Goal: Information Seeking & Learning: Learn about a topic

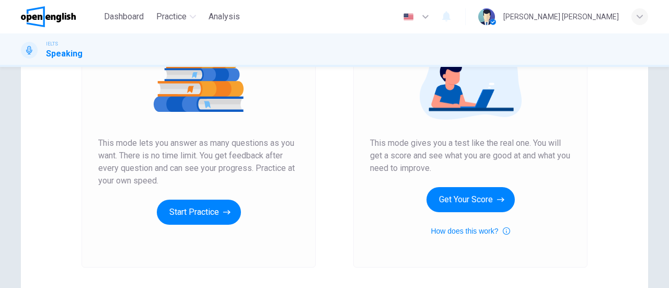
scroll to position [157, 0]
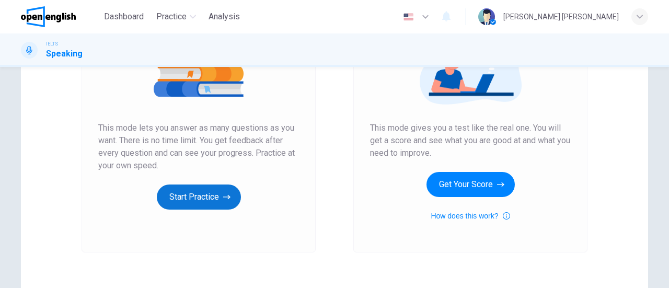
click at [191, 199] on button "Start Practice" at bounding box center [199, 196] width 84 height 25
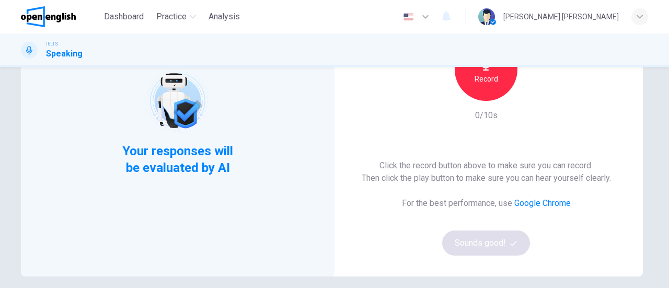
scroll to position [104, 0]
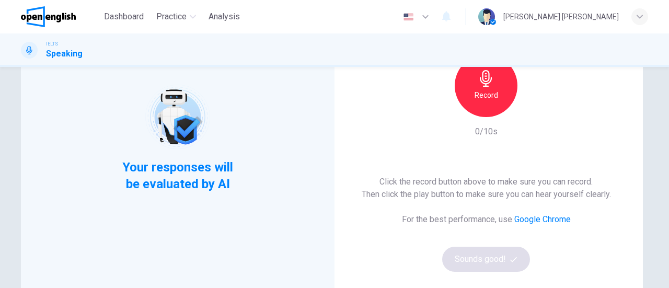
click at [472, 102] on div "Record" at bounding box center [485, 85] width 63 height 63
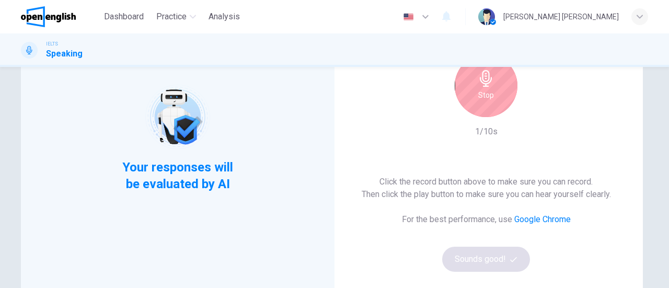
click at [472, 103] on div "Stop" at bounding box center [485, 85] width 63 height 63
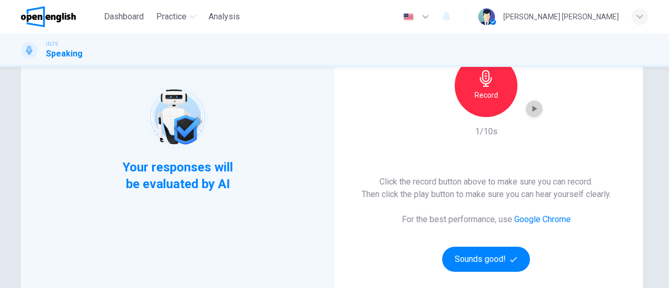
click at [531, 111] on icon "button" at bounding box center [534, 108] width 10 height 10
click at [473, 263] on button "Sounds good!" at bounding box center [486, 259] width 88 height 25
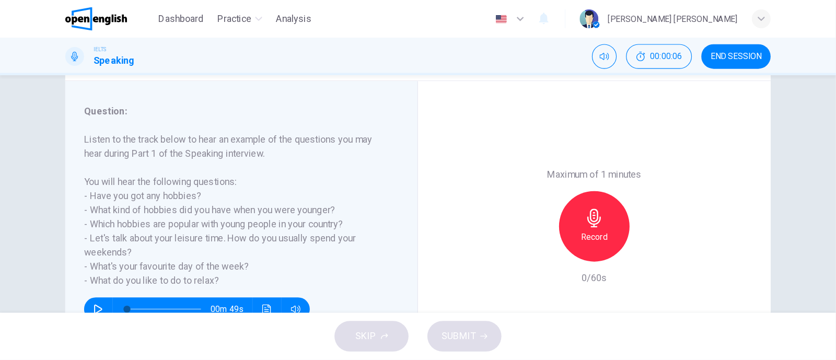
scroll to position [121, 0]
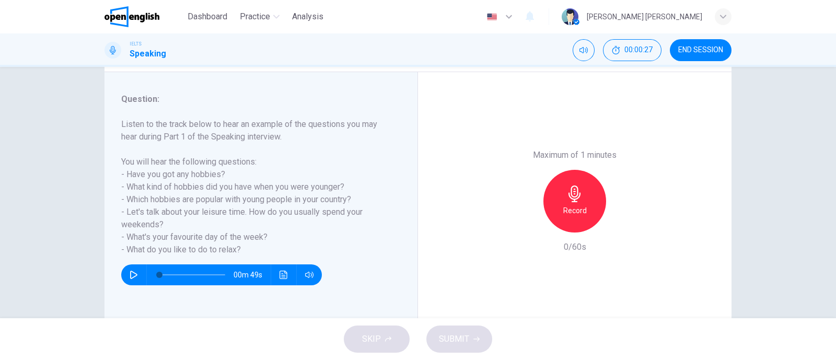
click at [324, 151] on h6 "Listen to the track below to hear an example of the questions you may hear duri…" at bounding box center [254, 187] width 267 height 138
drag, startPoint x: 130, startPoint y: 210, endPoint x: 321, endPoint y: 214, distance: 191.2
click at [321, 214] on h6 "Listen to the track below to hear an example of the questions you may hear duri…" at bounding box center [254, 187] width 267 height 138
drag, startPoint x: 122, startPoint y: 226, endPoint x: 170, endPoint y: 225, distance: 48.1
click at [170, 225] on h6 "Listen to the track below to hear an example of the questions you may hear duri…" at bounding box center [254, 187] width 267 height 138
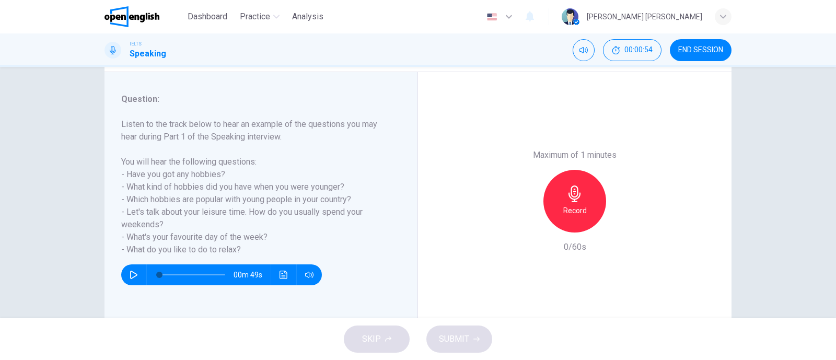
drag, startPoint x: 160, startPoint y: 236, endPoint x: 285, endPoint y: 243, distance: 125.6
click at [285, 243] on h6 "Listen to the track below to hear an example of the questions you may hear duri…" at bounding box center [254, 187] width 267 height 138
click at [571, 206] on h6 "Record" at bounding box center [575, 210] width 24 height 13
click at [457, 287] on span "SUBMIT" at bounding box center [454, 339] width 30 height 15
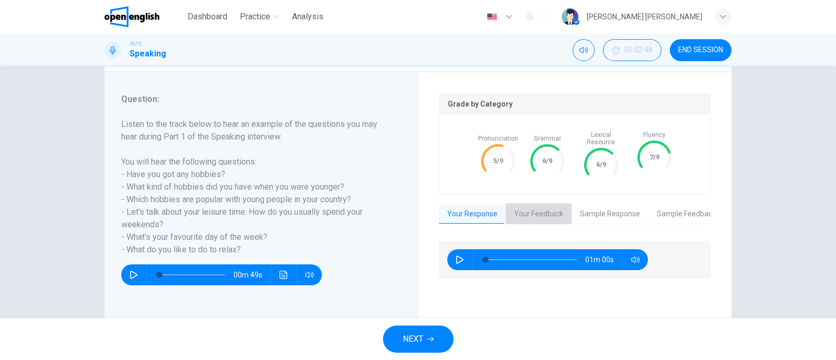
click at [548, 203] on button "Your Feedback" at bounding box center [539, 214] width 66 height 22
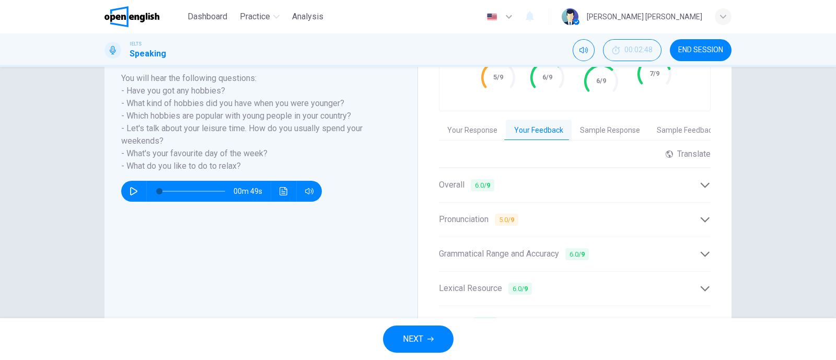
scroll to position [251, 0]
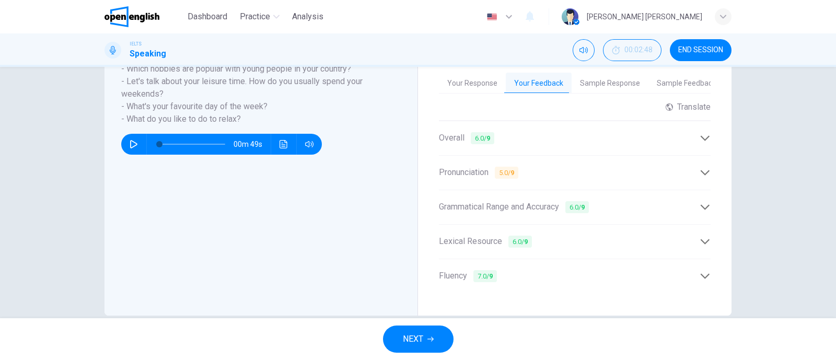
click at [572, 132] on div "Overall 6.0 / 9" at bounding box center [569, 138] width 261 height 13
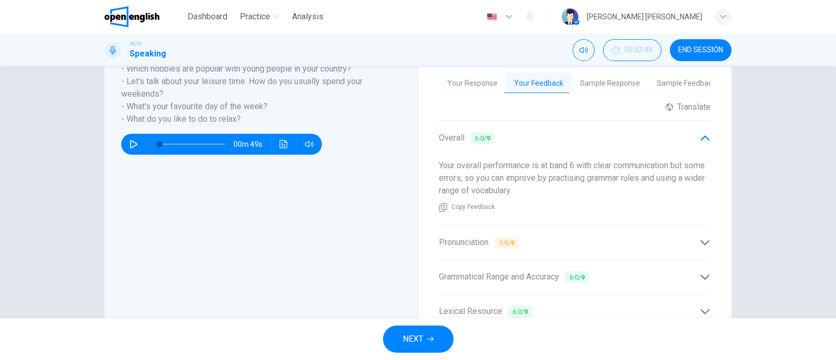
drag, startPoint x: 481, startPoint y: 158, endPoint x: 694, endPoint y: 156, distance: 213.1
click at [668, 160] on span "Your overall performance is at band 6 with clear communication but some errors,…" at bounding box center [572, 177] width 266 height 35
click at [668, 156] on div "Your overall performance is at band 6 with clear communication but some errors,…" at bounding box center [575, 186] width 272 height 70
drag, startPoint x: 453, startPoint y: 159, endPoint x: 518, endPoint y: 160, distance: 64.8
click at [517, 160] on span "Your overall performance is at band 6 with clear communication but some errors,…" at bounding box center [572, 177] width 266 height 35
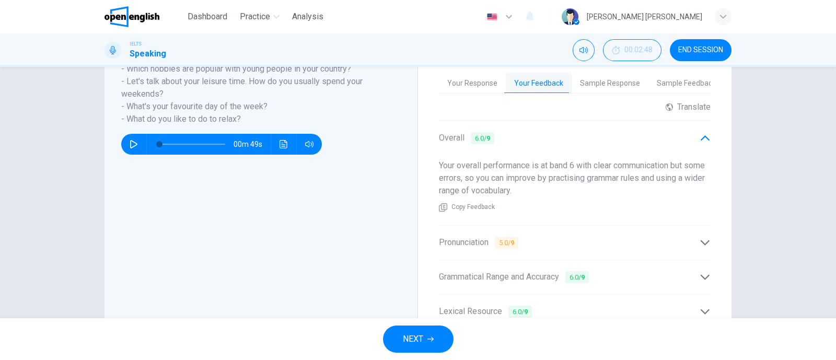
click at [459, 242] on div "Pronunciation 5.0 / 9" at bounding box center [575, 243] width 272 height 26
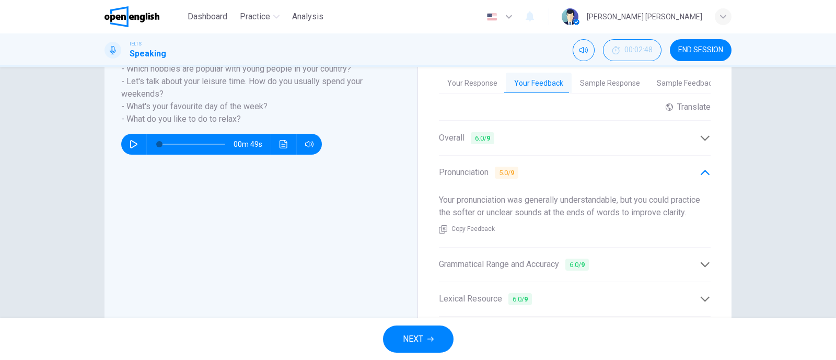
drag, startPoint x: 534, startPoint y: 187, endPoint x: 693, endPoint y: 193, distance: 158.9
click at [637, 195] on span "Your pronunciation was generally understandable, but you could practice the sof…" at bounding box center [569, 206] width 261 height 22
drag, startPoint x: 693, startPoint y: 193, endPoint x: 464, endPoint y: 205, distance: 229.1
click at [481, 214] on div "Your pronunciation was generally understandable, but you could practice the sof…" at bounding box center [575, 213] width 272 height 57
drag, startPoint x: 463, startPoint y: 205, endPoint x: 630, endPoint y: 209, distance: 167.2
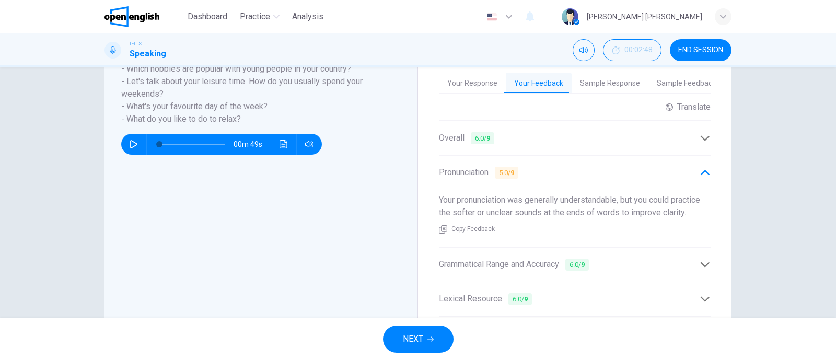
click at [630, 209] on div "Your pronunciation was generally understandable, but you could practice the sof…" at bounding box center [575, 213] width 272 height 57
click at [467, 262] on div "Grammatical Range and Accuracy 6.0 / 9" at bounding box center [575, 265] width 272 height 26
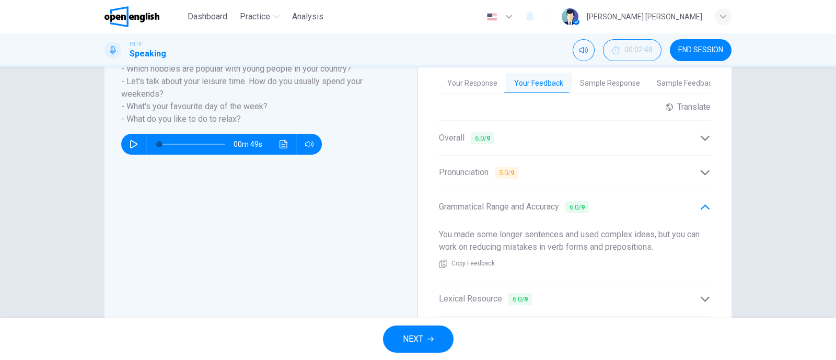
scroll to position [317, 0]
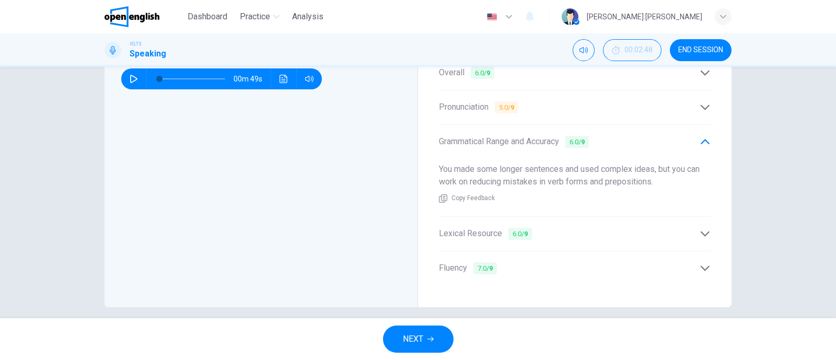
drag, startPoint x: 488, startPoint y: 165, endPoint x: 563, endPoint y: 168, distance: 74.8
click at [668, 167] on div "You made some longer sentences and used complex ideas, but you can work on redu…" at bounding box center [575, 183] width 272 height 57
click at [470, 165] on span "You made some longer sentences and used complex ideas, but you can work on redu…" at bounding box center [569, 175] width 261 height 22
drag, startPoint x: 484, startPoint y: 172, endPoint x: 673, endPoint y: 208, distance: 192.4
click at [650, 175] on span "You made some longer sentences and used complex ideas, but you can work on redu…" at bounding box center [569, 175] width 261 height 22
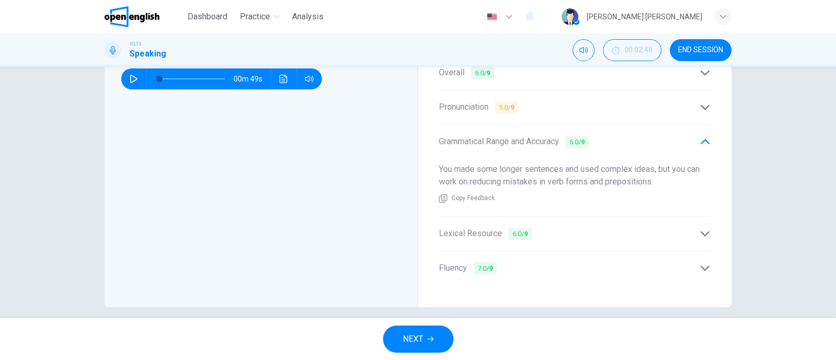
click at [487, 228] on span "Lexical Resource 6.0 / 9" at bounding box center [485, 233] width 93 height 13
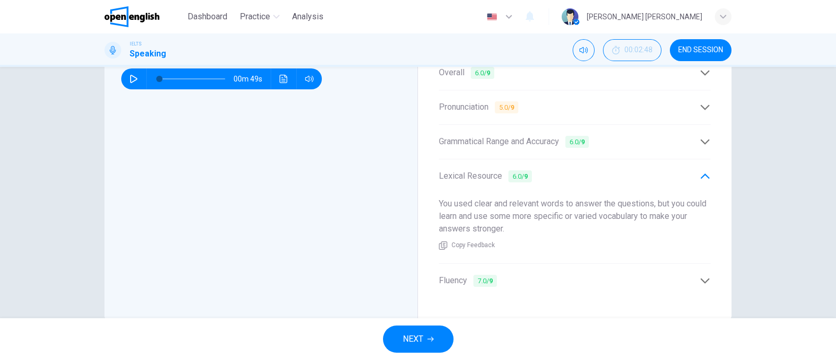
click at [576, 145] on div "Grammatical Range and Accuracy 6.0 / 9" at bounding box center [575, 142] width 272 height 26
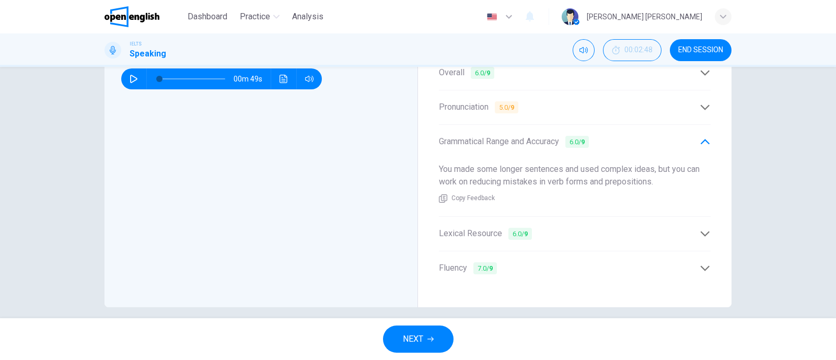
drag, startPoint x: 611, startPoint y: 176, endPoint x: 670, endPoint y: 175, distance: 59.0
click at [668, 175] on div "You made some longer sentences and used complex ideas, but you can work on redu…" at bounding box center [575, 183] width 272 height 57
click at [473, 227] on span "Lexical Resource 6.0 / 9" at bounding box center [485, 233] width 93 height 13
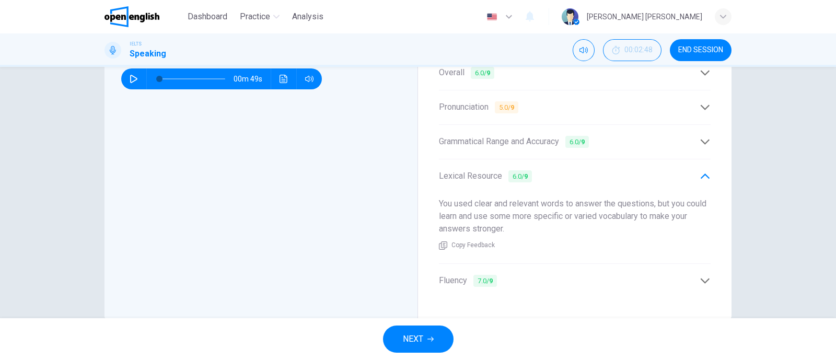
drag, startPoint x: 433, startPoint y: 194, endPoint x: 436, endPoint y: 221, distance: 26.8
click at [438, 221] on div "Grade by Category Pronunciation 5/9 Grammar 6/9 Lexical Resource 6/9 Fluency 7/…" at bounding box center [574, 97] width 313 height 443
drag, startPoint x: 430, startPoint y: 218, endPoint x: 520, endPoint y: 224, distance: 89.5
click at [520, 224] on div "Grade by Category Pronunciation 5/9 Grammar 6/9 Lexical Resource 6/9 Fluency 7/…" at bounding box center [574, 97] width 313 height 443
click at [454, 277] on span "Fluency 7.0 / 9" at bounding box center [468, 280] width 58 height 13
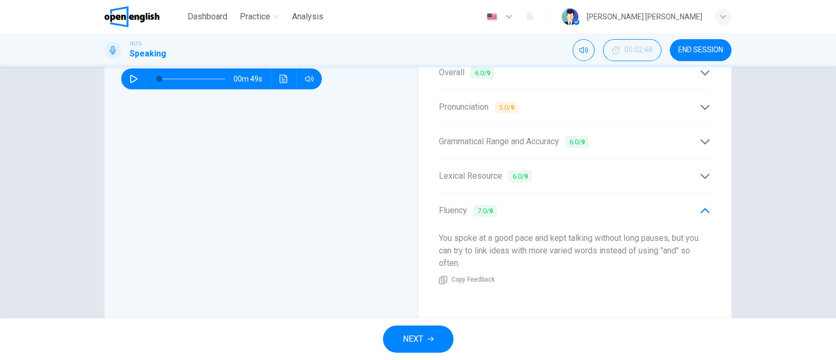
drag, startPoint x: 432, startPoint y: 231, endPoint x: 551, endPoint y: 231, distance: 118.0
click at [548, 231] on div "Grade by Category Pronunciation 5/9 Grammar 6/9 Lexical Resource 6/9 Fluency 7/…" at bounding box center [574, 97] width 313 height 443
drag, startPoint x: 442, startPoint y: 241, endPoint x: 698, endPoint y: 247, distance: 256.5
click at [668, 247] on div "You spoke at a good pace and kept talking without long pauses, but you can try …" at bounding box center [575, 259] width 272 height 70
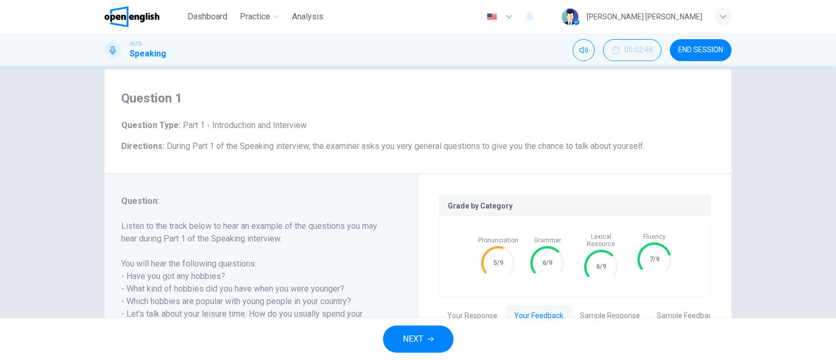
scroll to position [0, 0]
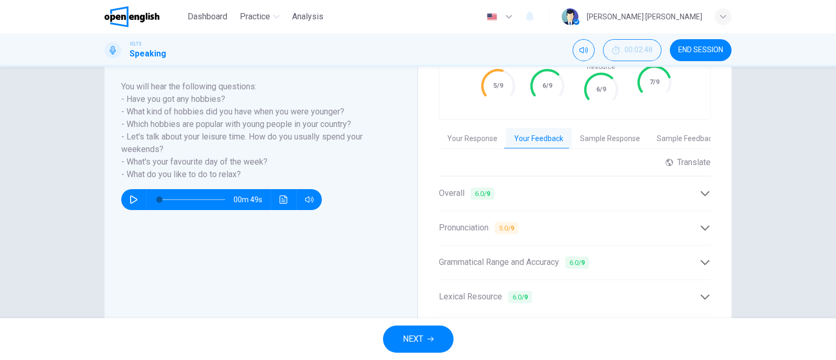
click at [596, 132] on button "Sample Response" at bounding box center [609, 139] width 77 height 22
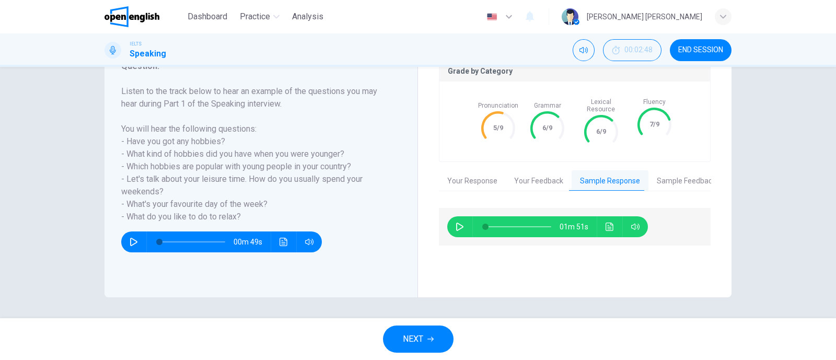
scroll to position [154, 0]
click at [609, 223] on icon "Click to see the audio transcription" at bounding box center [609, 227] width 8 height 8
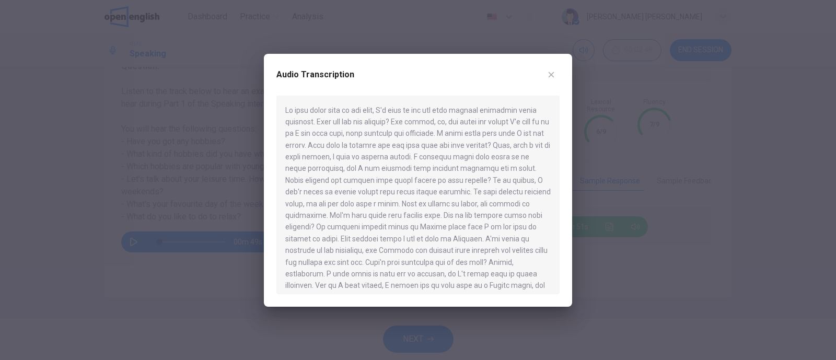
drag, startPoint x: 286, startPoint y: 111, endPoint x: 399, endPoint y: 126, distance: 113.8
click at [403, 131] on div at bounding box center [417, 195] width 283 height 198
drag, startPoint x: 391, startPoint y: 116, endPoint x: 499, endPoint y: 185, distance: 128.1
click at [493, 180] on div at bounding box center [417, 195] width 283 height 198
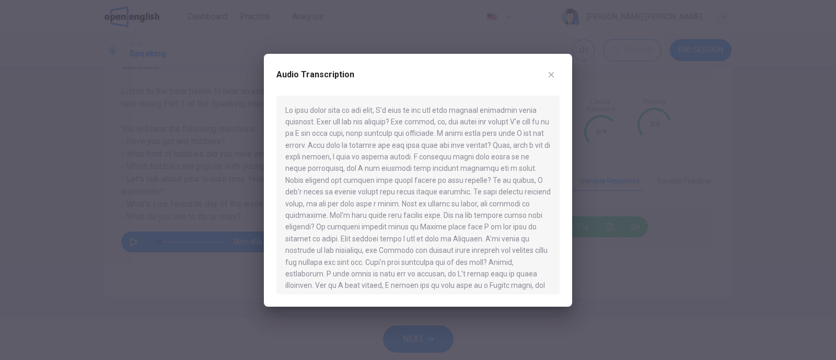
drag, startPoint x: 391, startPoint y: 112, endPoint x: 323, endPoint y: 132, distance: 70.4
click at [323, 132] on div at bounding box center [417, 195] width 283 height 198
drag, startPoint x: 321, startPoint y: 125, endPoint x: 427, endPoint y: 120, distance: 106.2
click at [427, 120] on div at bounding box center [417, 195] width 283 height 198
drag, startPoint x: 326, startPoint y: 142, endPoint x: 377, endPoint y: 144, distance: 50.7
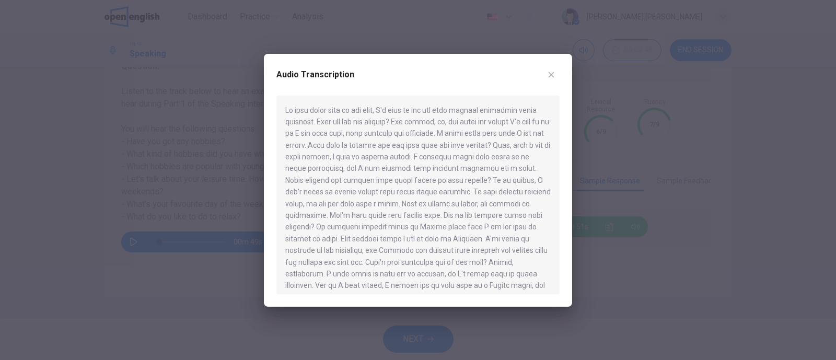
click at [377, 144] on div at bounding box center [417, 195] width 283 height 198
drag, startPoint x: 428, startPoint y: 144, endPoint x: 507, endPoint y: 148, distance: 79.0
click at [507, 148] on div at bounding box center [417, 195] width 283 height 198
click at [452, 154] on div at bounding box center [417, 195] width 283 height 198
drag, startPoint x: 358, startPoint y: 150, endPoint x: 353, endPoint y: 150, distance: 5.7
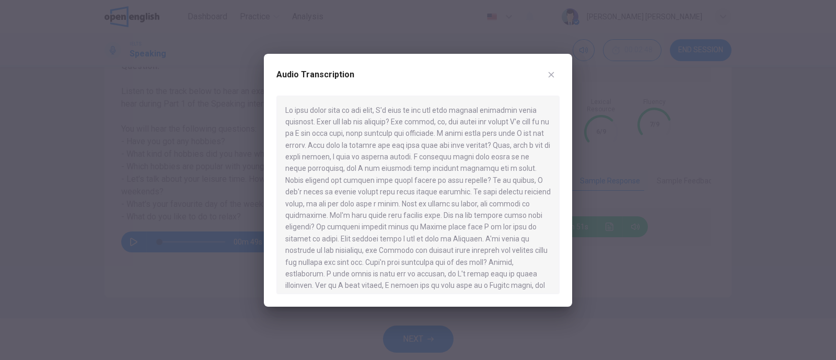
click at [358, 150] on div at bounding box center [417, 195] width 283 height 198
drag, startPoint x: 340, startPoint y: 148, endPoint x: 518, endPoint y: 147, distance: 177.6
click at [518, 147] on div at bounding box center [417, 195] width 283 height 198
click at [388, 162] on div at bounding box center [417, 195] width 283 height 198
click at [369, 161] on div at bounding box center [417, 195] width 283 height 198
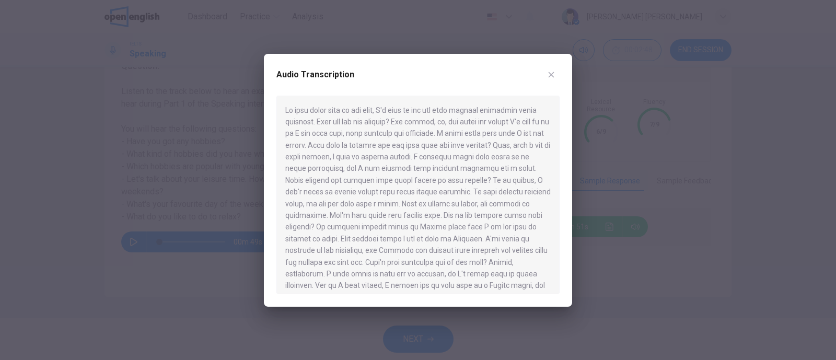
drag, startPoint x: 299, startPoint y: 164, endPoint x: 336, endPoint y: 167, distance: 37.2
click at [336, 167] on div at bounding box center [417, 195] width 283 height 198
drag, startPoint x: 369, startPoint y: 168, endPoint x: 379, endPoint y: 168, distance: 10.4
click at [379, 168] on div at bounding box center [417, 195] width 283 height 198
drag, startPoint x: 443, startPoint y: 186, endPoint x: 501, endPoint y: 188, distance: 58.5
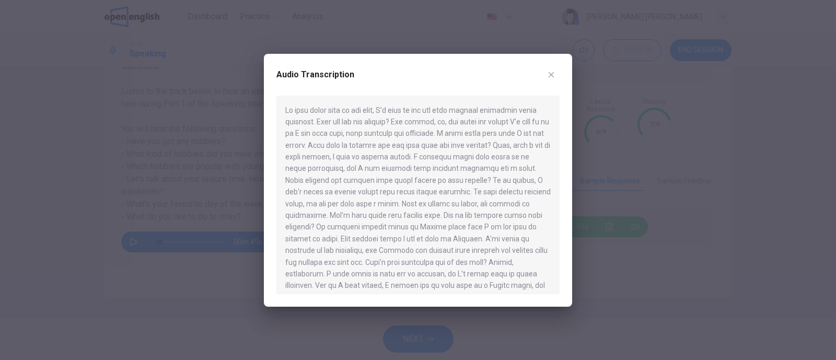
click at [499, 188] on div at bounding box center [417, 195] width 283 height 198
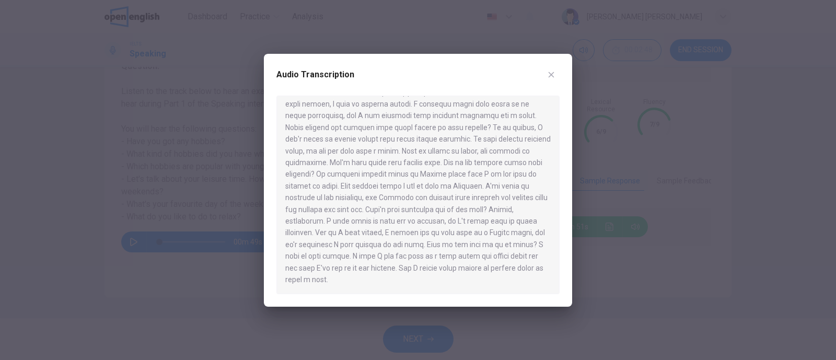
click at [356, 156] on div at bounding box center [417, 195] width 283 height 198
drag, startPoint x: 359, startPoint y: 180, endPoint x: 394, endPoint y: 178, distance: 35.6
click at [394, 178] on div at bounding box center [417, 195] width 283 height 198
drag, startPoint x: 381, startPoint y: 173, endPoint x: 542, endPoint y: 180, distance: 160.5
click at [540, 181] on div at bounding box center [417, 195] width 283 height 198
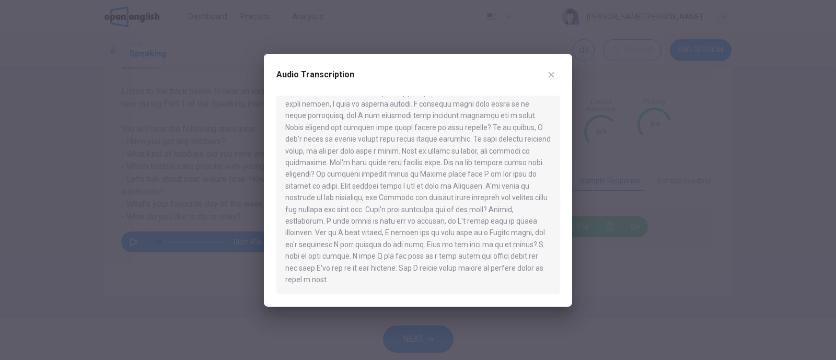
drag, startPoint x: 410, startPoint y: 208, endPoint x: 528, endPoint y: 205, distance: 117.6
click at [528, 205] on div at bounding box center [417, 195] width 283 height 198
drag, startPoint x: 404, startPoint y: 211, endPoint x: 532, endPoint y: 213, distance: 127.5
click at [532, 213] on div at bounding box center [417, 195] width 283 height 198
drag, startPoint x: 333, startPoint y: 231, endPoint x: 380, endPoint y: 233, distance: 47.1
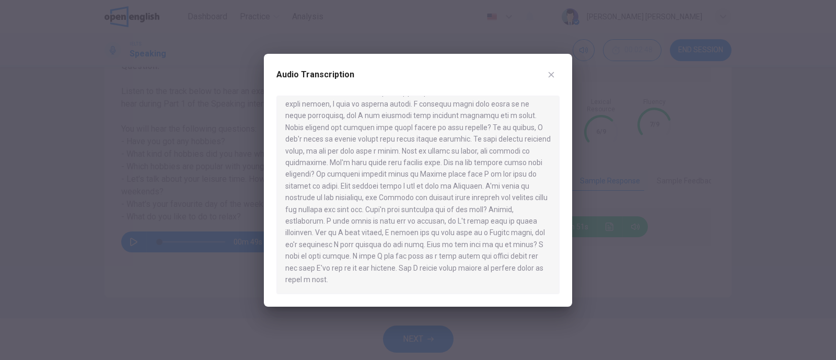
click at [380, 233] on div at bounding box center [417, 195] width 283 height 198
click at [668, 271] on div at bounding box center [418, 180] width 836 height 360
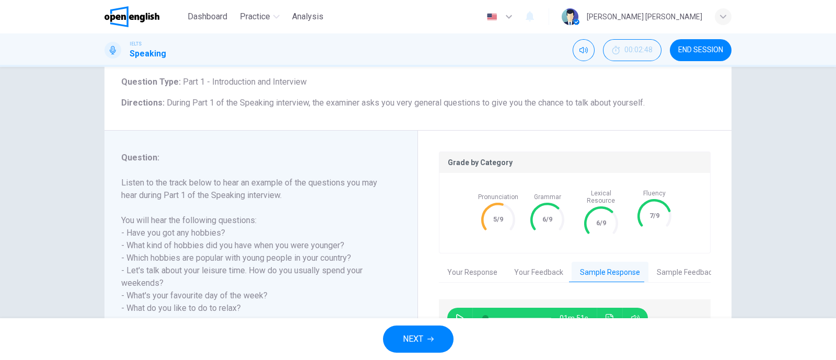
scroll to position [88, 0]
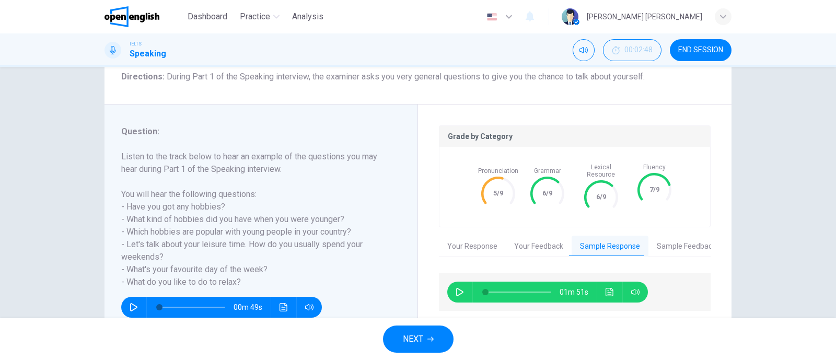
click at [668, 237] on button "Sample Feedback" at bounding box center [686, 247] width 76 height 22
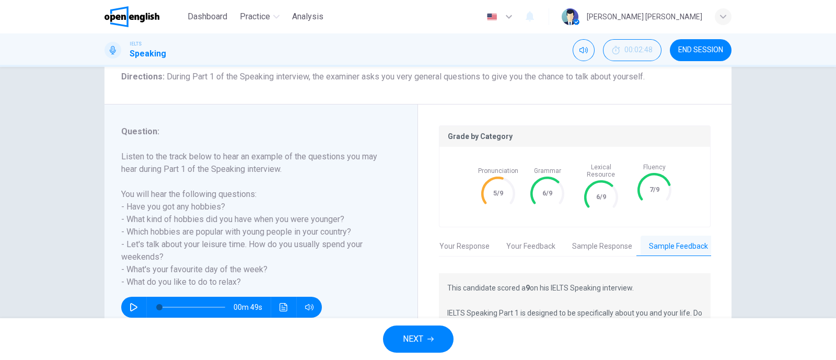
scroll to position [219, 0]
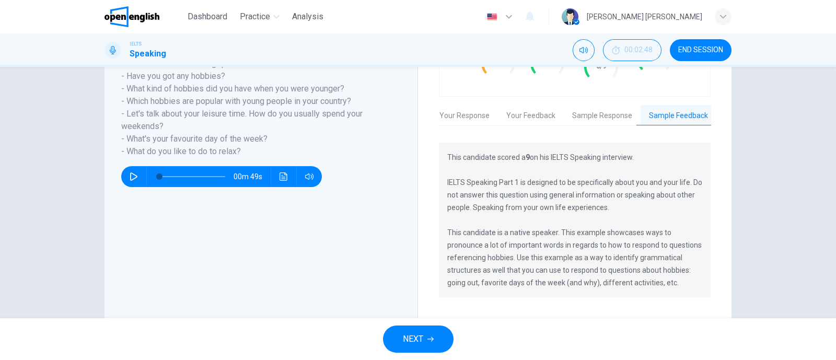
drag, startPoint x: 512, startPoint y: 146, endPoint x: 638, endPoint y: 155, distance: 126.7
click at [638, 155] on p "This candidate scored a 9 on his IELTS Speaking interview. IELTS Speaking Part …" at bounding box center [574, 220] width 255 height 138
click at [510, 185] on p "This candidate scored a 9 on his IELTS Speaking interview. IELTS Speaking Part …" at bounding box center [574, 220] width 255 height 138
drag, startPoint x: 477, startPoint y: 180, endPoint x: 590, endPoint y: 175, distance: 112.9
click at [668, 176] on div "This candidate scored a 9 on his IELTS Speaking interview. IELTS Speaking Part …" at bounding box center [575, 220] width 272 height 155
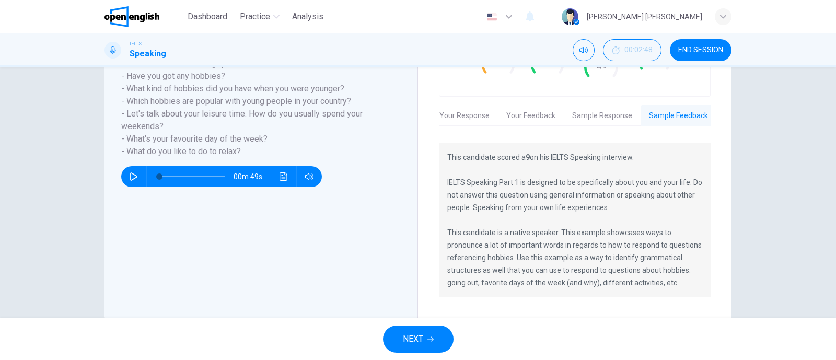
click at [476, 197] on p "This candidate scored a 9 on his IELTS Speaking interview. IELTS Speaking Part …" at bounding box center [574, 220] width 255 height 138
drag, startPoint x: 500, startPoint y: 188, endPoint x: 609, endPoint y: 197, distance: 109.6
click at [609, 197] on p "This candidate scored a 9 on his IELTS Speaking interview. IELTS Speaking Part …" at bounding box center [574, 220] width 255 height 138
click at [615, 113] on button "Sample Response" at bounding box center [602, 116] width 77 height 22
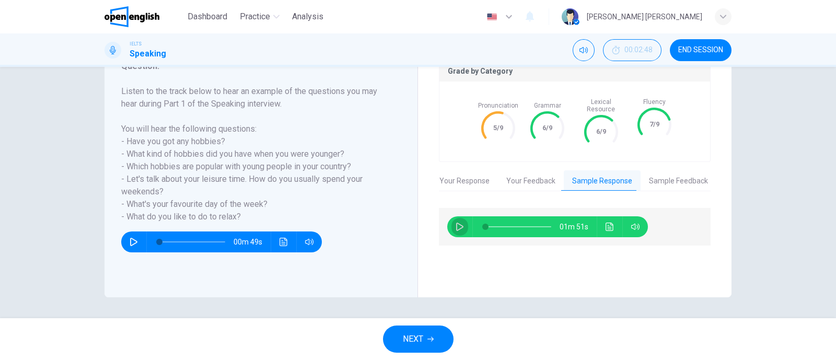
click at [455, 223] on icon "button" at bounding box center [459, 227] width 8 height 8
type input "*"
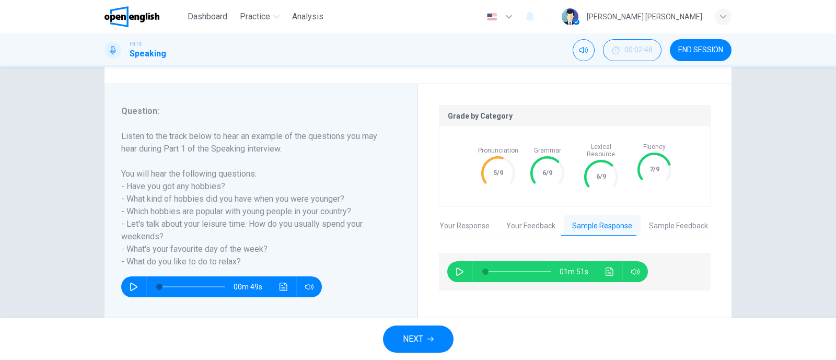
scroll to position [88, 0]
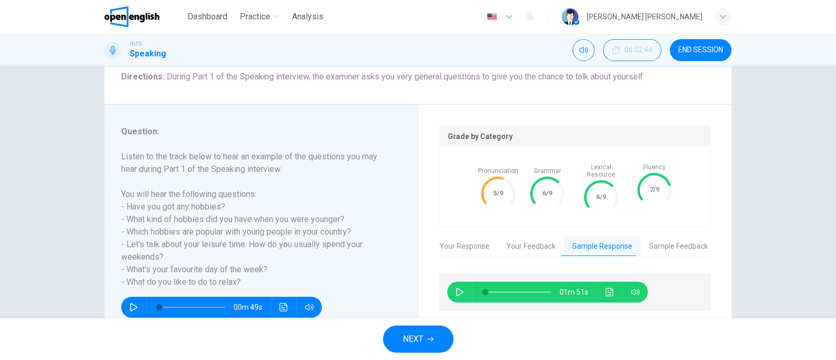
click at [452, 236] on button "Your Response" at bounding box center [464, 247] width 67 height 22
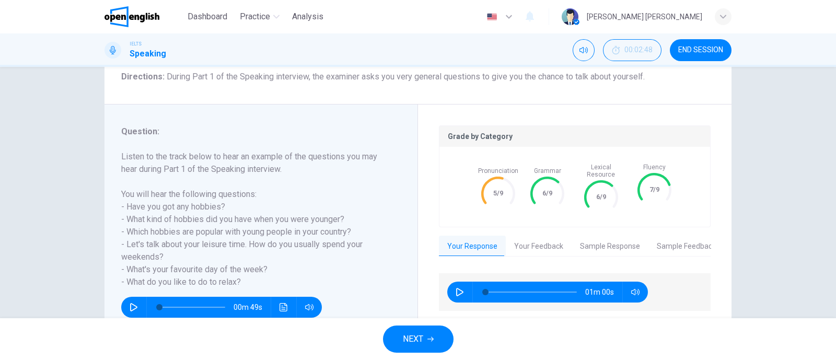
scroll to position [154, 0]
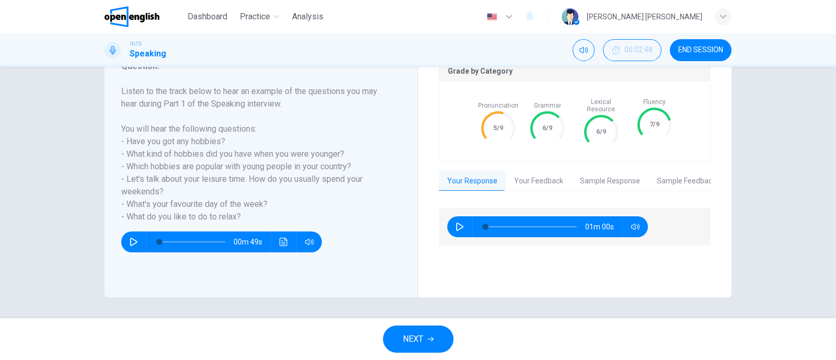
click at [131, 242] on icon "button" at bounding box center [134, 242] width 8 height 8
click at [131, 241] on icon "button" at bounding box center [134, 242] width 8 height 8
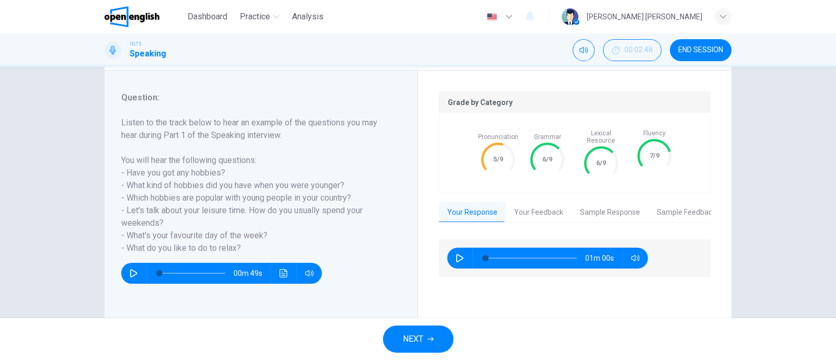
type input "*"
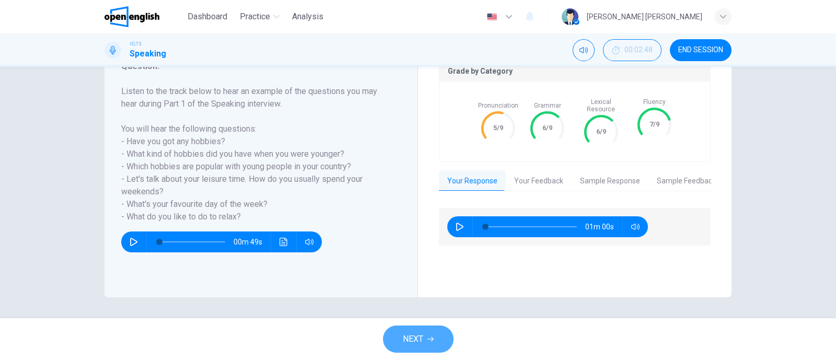
click at [411, 287] on span "NEXT" at bounding box center [413, 339] width 20 height 15
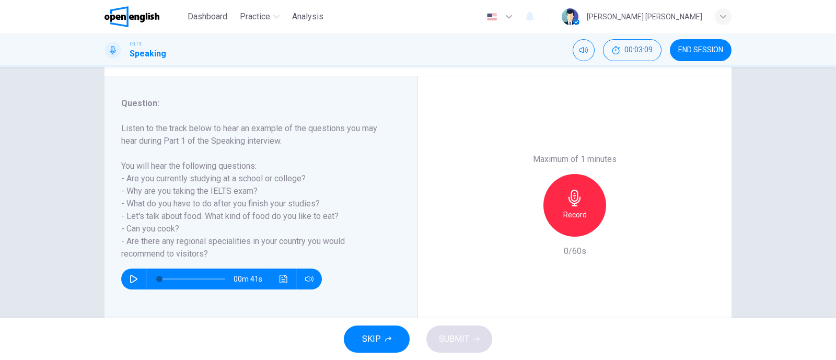
scroll to position [88, 0]
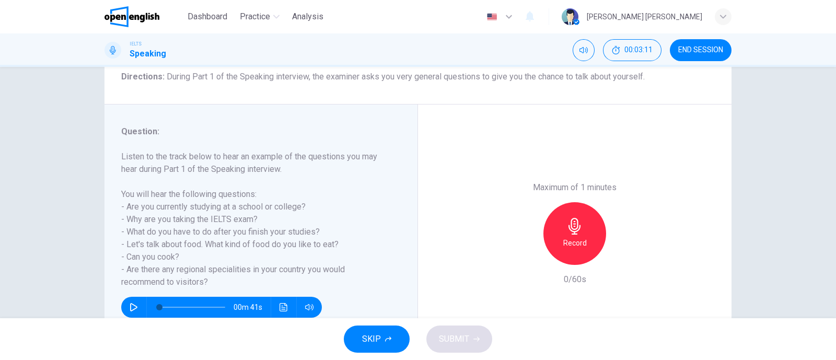
drag, startPoint x: 151, startPoint y: 205, endPoint x: 198, endPoint y: 226, distance: 51.9
click at [198, 226] on h6 "Listen to the track below to hear an example of the questions you may hear duri…" at bounding box center [254, 219] width 267 height 138
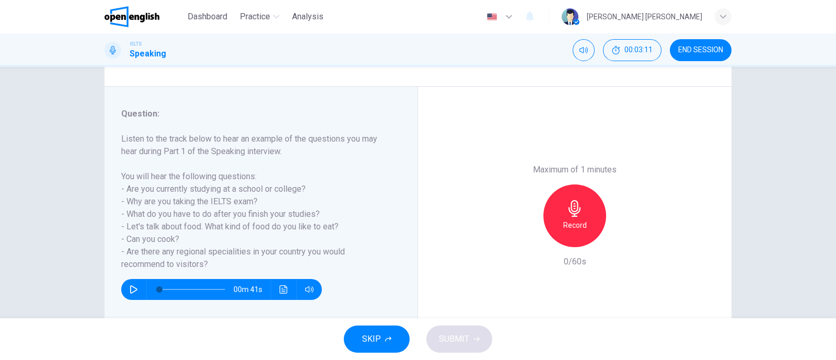
scroll to position [154, 0]
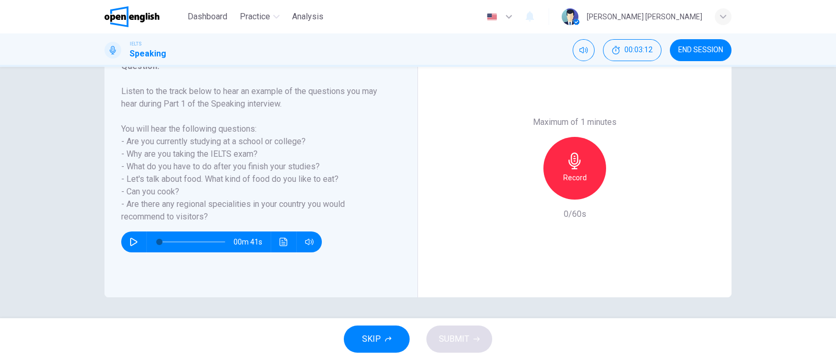
drag, startPoint x: 149, startPoint y: 166, endPoint x: 345, endPoint y: 168, distance: 195.9
click at [345, 168] on h6 "Listen to the track below to hear an example of the questions you may hear duri…" at bounding box center [254, 154] width 267 height 138
click at [566, 165] on icon "button" at bounding box center [574, 161] width 17 height 17
click at [454, 287] on span "SUBMIT" at bounding box center [454, 339] width 30 height 15
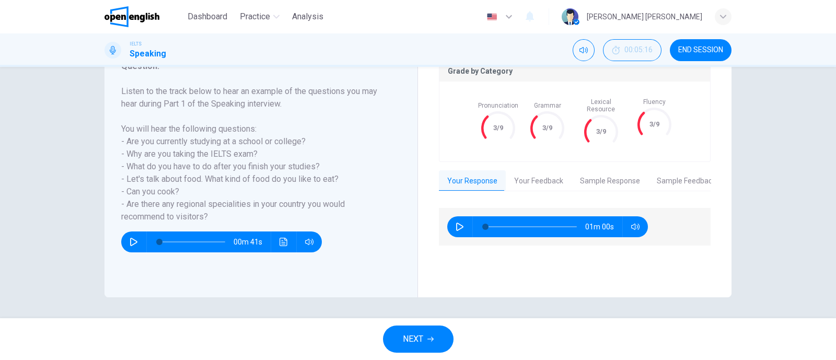
click at [554, 179] on button "Your Feedback" at bounding box center [539, 181] width 66 height 22
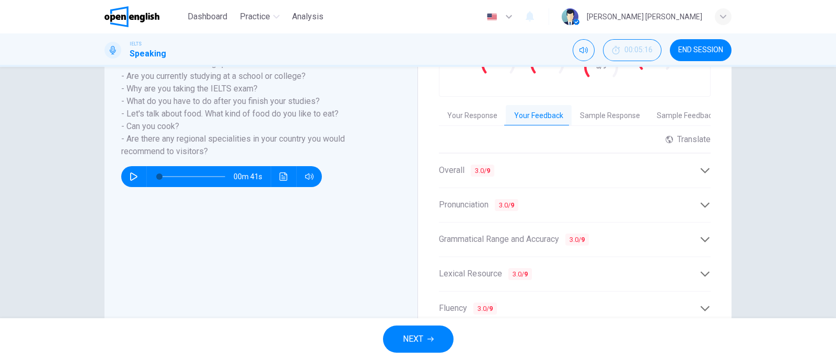
click at [496, 158] on div "Overall 3.0 / 9" at bounding box center [575, 171] width 272 height 26
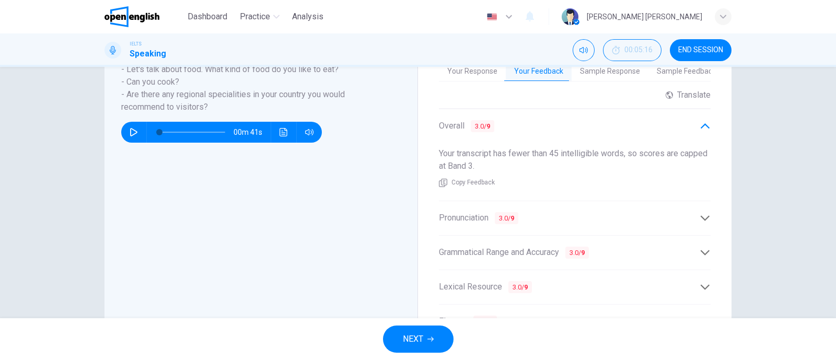
scroll to position [284, 0]
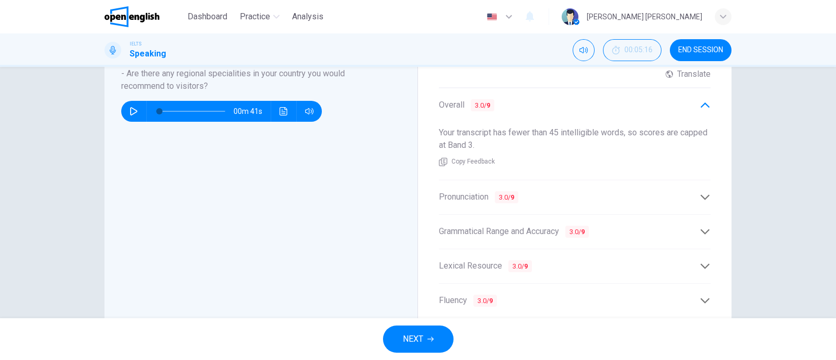
drag, startPoint x: 470, startPoint y: 128, endPoint x: 693, endPoint y: 119, distance: 223.7
click at [668, 127] on span "Your transcript has fewer than 45 intelligible words, so scores are capped at B…" at bounding box center [573, 138] width 268 height 22
click at [656, 191] on div "Pronunciation 3.0 / 9" at bounding box center [569, 197] width 261 height 13
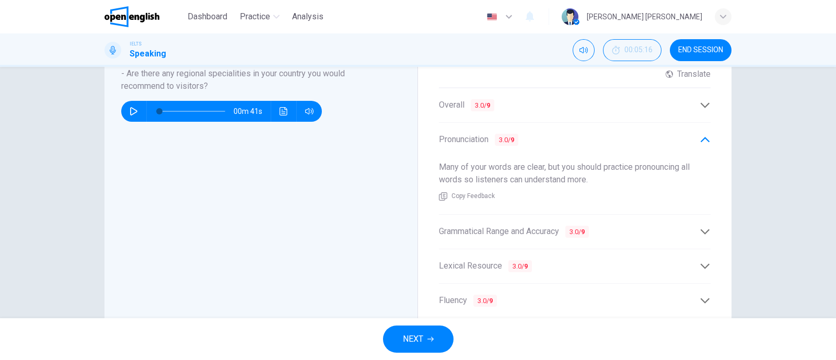
drag, startPoint x: 462, startPoint y: 159, endPoint x: 580, endPoint y: 169, distance: 117.9
click at [580, 169] on span "Many of your words are clear, but you should practice pronouncing all words so …" at bounding box center [564, 173] width 251 height 22
click at [490, 214] on div "Grammatical Range and Accuracy 3.0 / 9 You can make simple sentences clearly, b…" at bounding box center [575, 231] width 272 height 34
click at [488, 225] on span "Grammatical Range and Accuracy 3.0 / 9" at bounding box center [514, 231] width 150 height 13
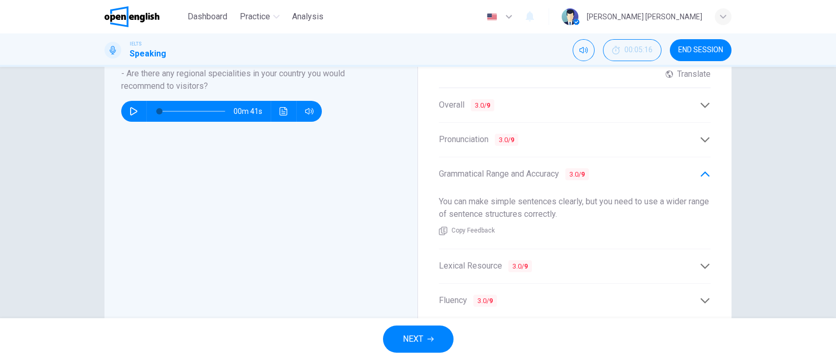
drag, startPoint x: 454, startPoint y: 201, endPoint x: 572, endPoint y: 200, distance: 117.5
click at [572, 200] on div "You can make simple sentences clearly, but you need to use a wider range of sen…" at bounding box center [575, 215] width 272 height 57
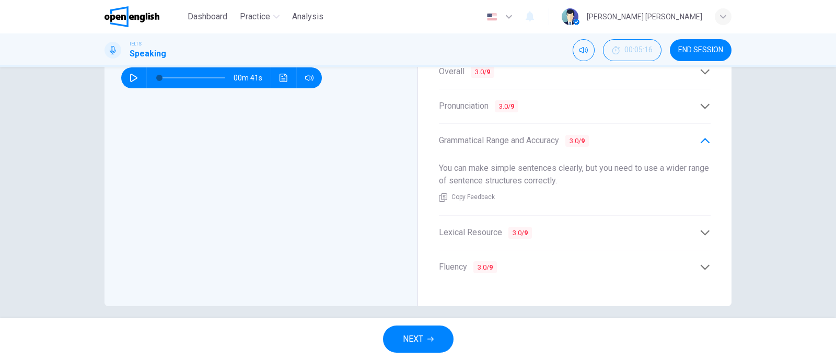
click at [504, 226] on span "Lexical Resource 3.0 / 9" at bounding box center [485, 232] width 93 height 13
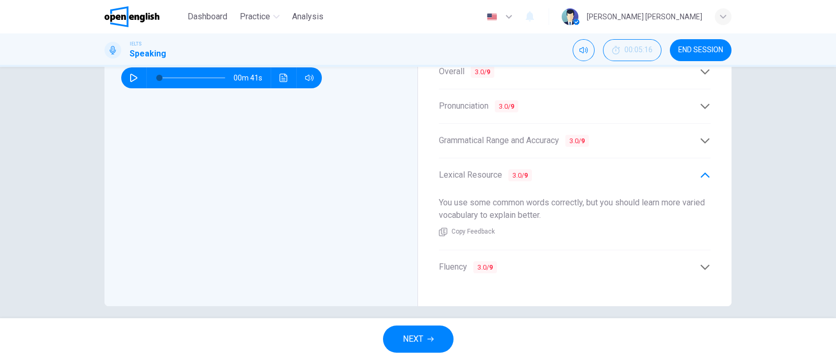
click at [462, 261] on span "Fluency 3.0 / 9" at bounding box center [468, 267] width 58 height 13
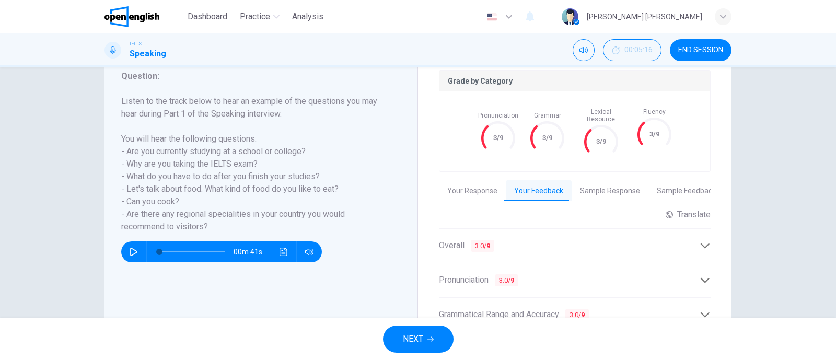
scroll to position [0, 0]
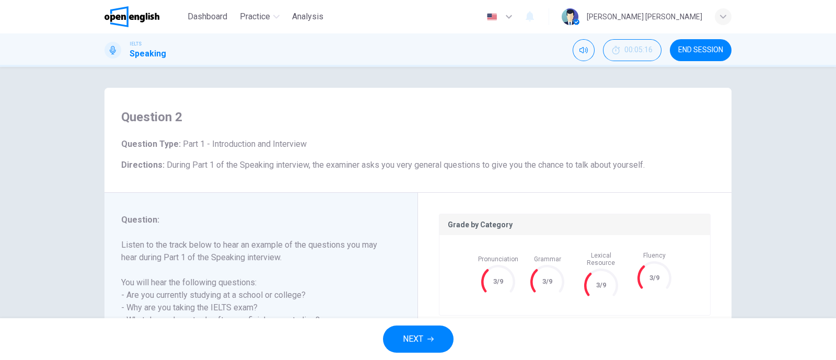
click at [668, 40] on button "END SESSION" at bounding box center [701, 50] width 62 height 22
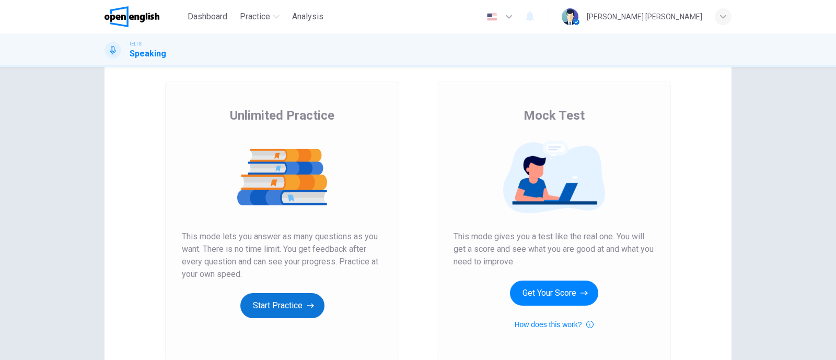
scroll to position [145, 0]
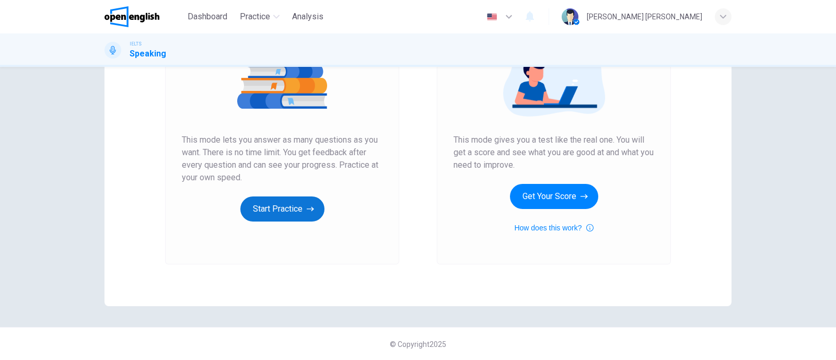
click at [276, 207] on button "Start Practice" at bounding box center [282, 208] width 84 height 25
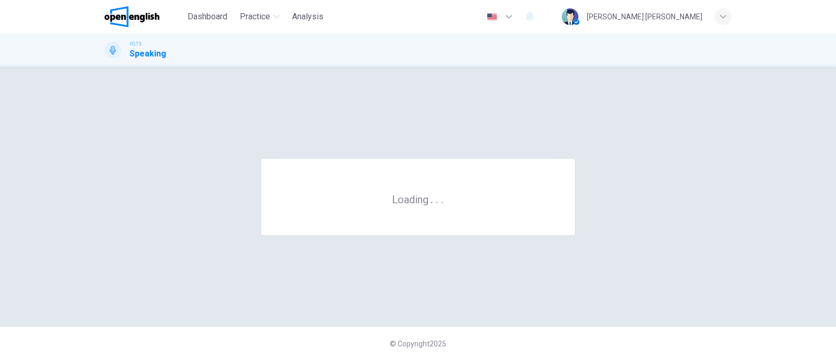
scroll to position [0, 0]
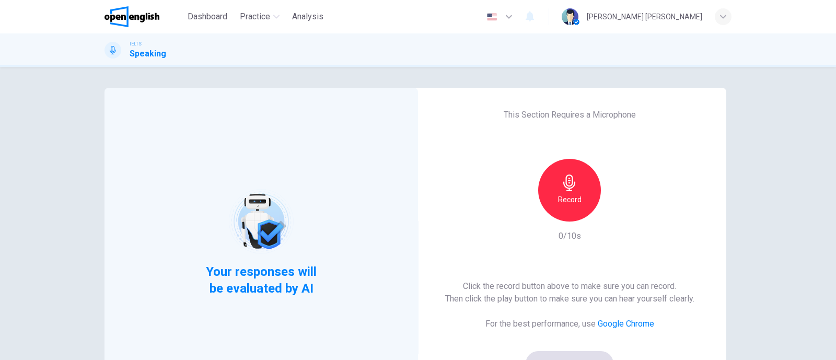
click at [562, 184] on icon "button" at bounding box center [569, 182] width 17 height 17
click at [574, 184] on icon "button" at bounding box center [569, 182] width 17 height 17
click at [616, 211] on icon "button" at bounding box center [618, 213] width 5 height 6
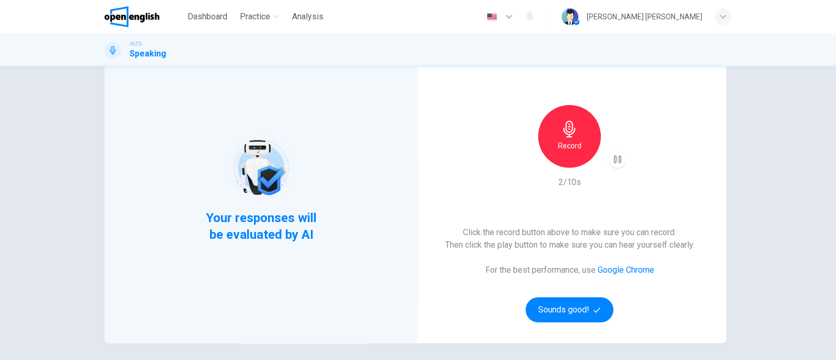
scroll to position [130, 0]
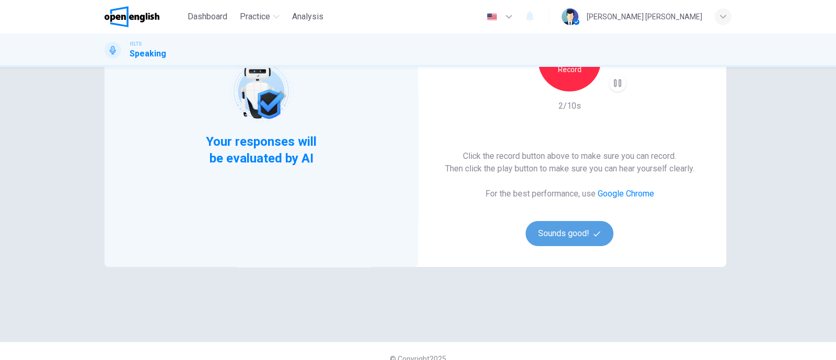
click at [569, 237] on button "Sounds good!" at bounding box center [569, 233] width 88 height 25
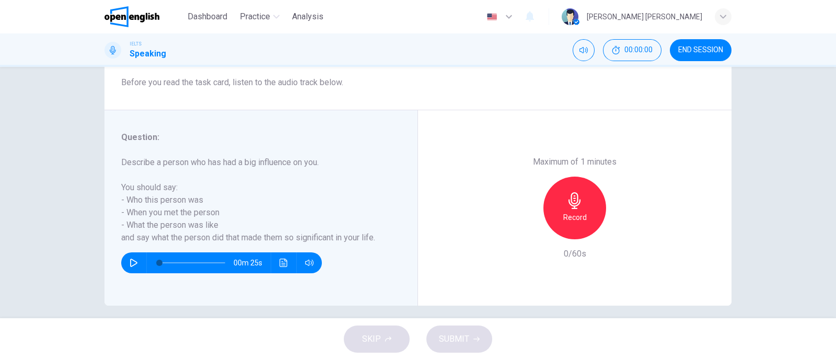
scroll to position [154, 0]
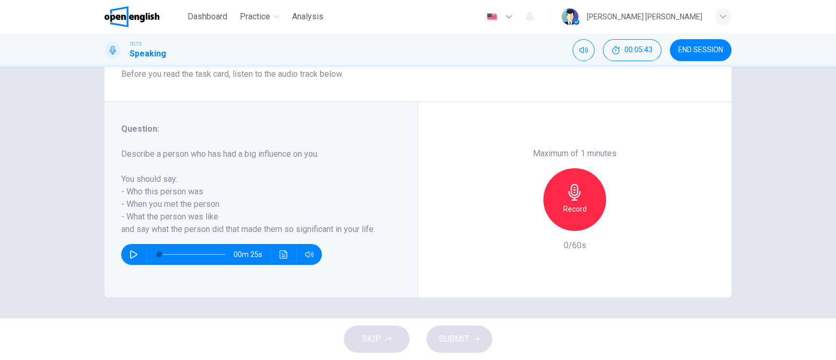
click at [580, 197] on div "Record" at bounding box center [574, 199] width 63 height 63
click at [463, 327] on button "SUBMIT" at bounding box center [459, 338] width 66 height 27
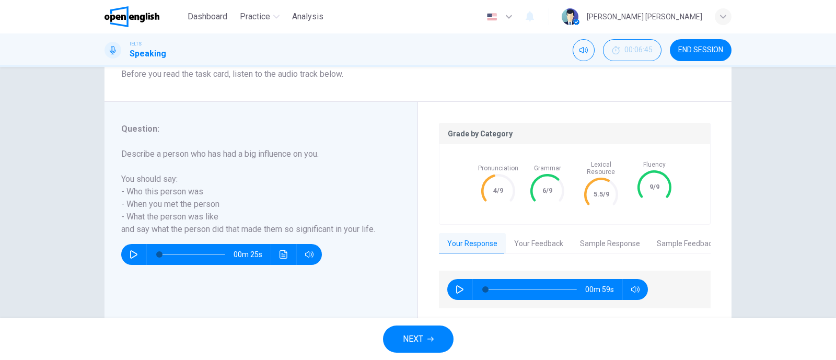
drag, startPoint x: 494, startPoint y: 179, endPoint x: 520, endPoint y: 186, distance: 27.0
click at [520, 185] on div "Pronunciation 4/9 Grammar 6/9" at bounding box center [521, 184] width 86 height 39
click at [459, 285] on icon "button" at bounding box center [459, 289] width 8 height 8
type input "**"
click at [533, 233] on button "Your Feedback" at bounding box center [539, 244] width 66 height 22
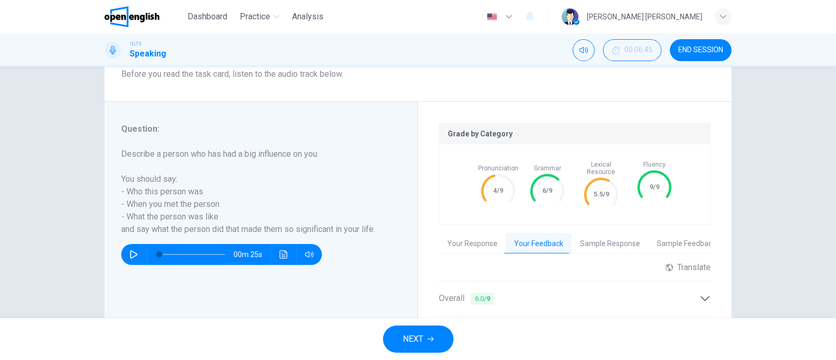
scroll to position [323, 0]
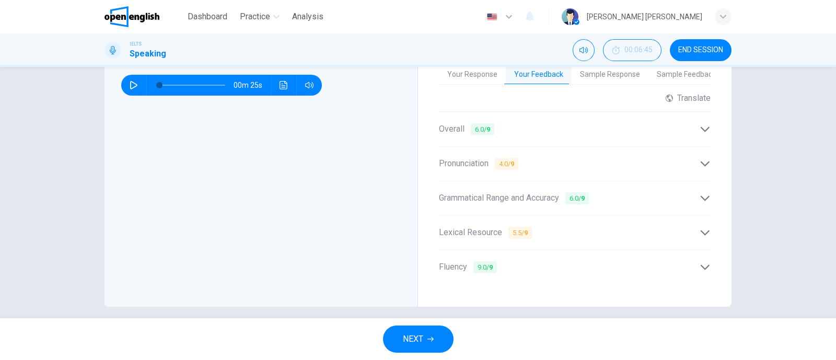
click at [491, 123] on span "6.0 / 9" at bounding box center [483, 129] width 24 height 12
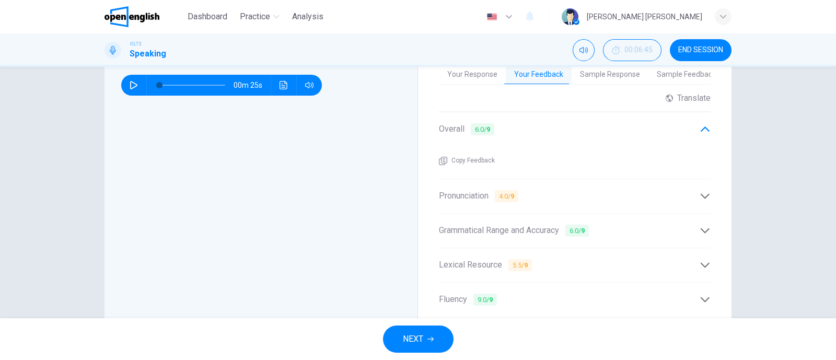
scroll to position [355, 0]
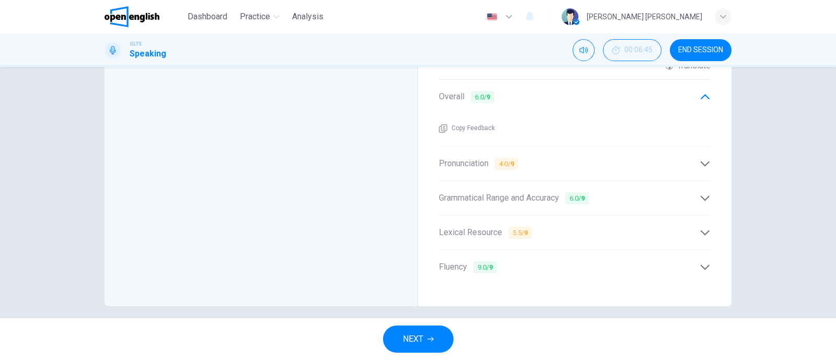
click at [521, 151] on div "Pronunciation 4.0 / 9" at bounding box center [575, 164] width 272 height 26
click at [559, 192] on span "Grammatical Range and Accuracy 6.0 / 9" at bounding box center [514, 198] width 150 height 13
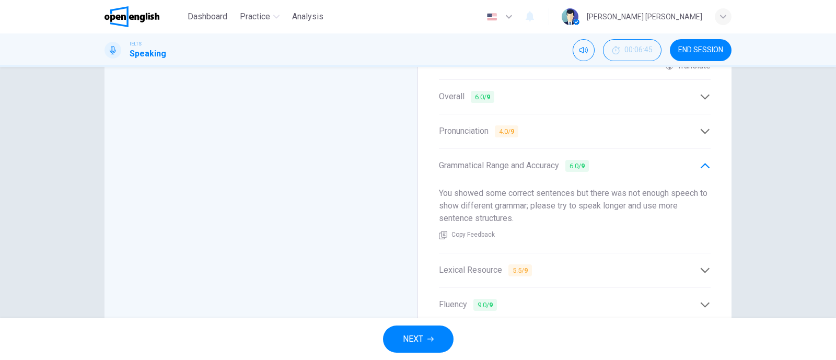
drag, startPoint x: 482, startPoint y: 181, endPoint x: 686, endPoint y: 186, distance: 203.8
click at [656, 188] on span "You showed some correct sentences but there was not enough speech to show diffe…" at bounding box center [573, 205] width 268 height 35
click at [710, 189] on div "Grade by Category Pronunciation 4/9 Grammar 6/9 Lexical Resource 5.5/9 Fluency …" at bounding box center [574, 121] width 313 height 443
drag, startPoint x: 435, startPoint y: 190, endPoint x: 510, endPoint y: 190, distance: 74.7
click at [510, 190] on div "Grade by Category Pronunciation 4/9 Grammar 6/9 Lexical Resource 5.5/9 Fluency …" at bounding box center [574, 121] width 313 height 443
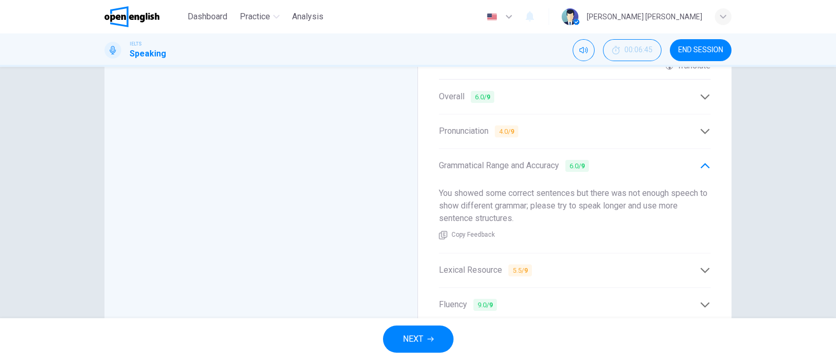
click at [549, 196] on span "You showed some correct sentences but there was not enough speech to show diffe…" at bounding box center [573, 205] width 268 height 35
drag, startPoint x: 549, startPoint y: 196, endPoint x: 561, endPoint y: 200, distance: 12.4
click at [555, 199] on span "You showed some correct sentences but there was not enough speech to show diffe…" at bounding box center [573, 205] width 268 height 35
drag, startPoint x: 590, startPoint y: 200, endPoint x: 470, endPoint y: 204, distance: 120.2
click at [470, 204] on span "You showed some correct sentences but there was not enough speech to show diffe…" at bounding box center [573, 205] width 268 height 35
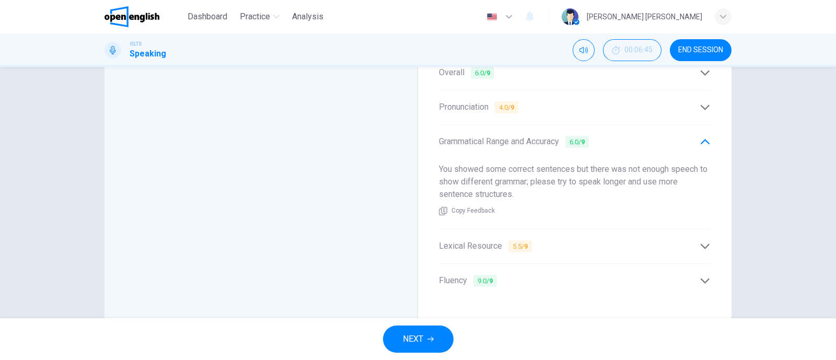
scroll to position [393, 0]
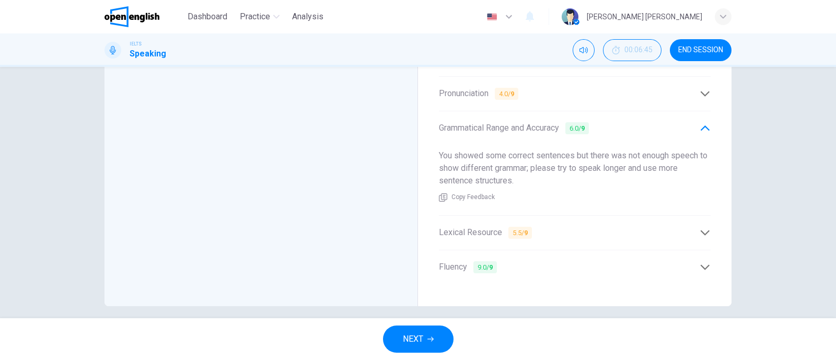
click at [476, 226] on span "Lexical Resource 5.5 / 9" at bounding box center [485, 232] width 93 height 13
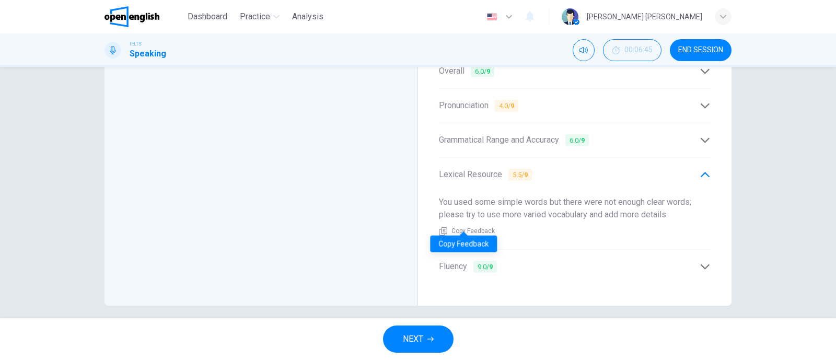
scroll to position [380, 0]
drag, startPoint x: 448, startPoint y: 191, endPoint x: 595, endPoint y: 194, distance: 147.9
click at [595, 197] on span "You used some simple words but there were not enough clear words; please try to…" at bounding box center [565, 208] width 252 height 22
drag, startPoint x: 606, startPoint y: 208, endPoint x: 541, endPoint y: 198, distance: 65.4
click at [426, 193] on div "Grade by Category Pronunciation 4/9 Grammar 6/9 Lexical Resource 5.5/9 Fluency …" at bounding box center [574, 90] width 313 height 431
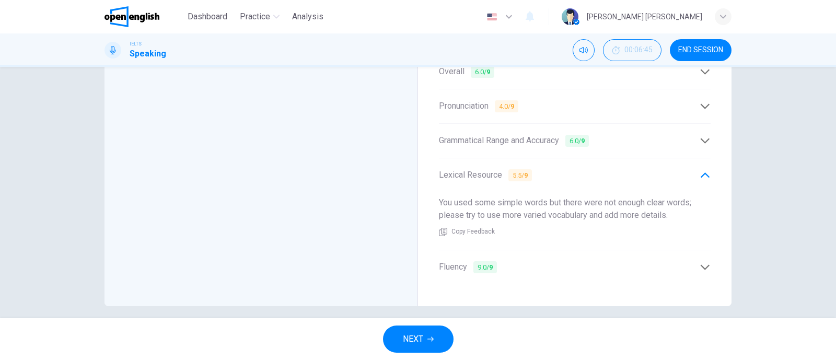
drag, startPoint x: 555, startPoint y: 198, endPoint x: 634, endPoint y: 200, distance: 78.4
click at [634, 200] on div "You used some simple words but there were not enough clear words; please try to…" at bounding box center [575, 216] width 272 height 57
drag, startPoint x: 595, startPoint y: 191, endPoint x: 643, endPoint y: 203, distance: 49.7
click at [637, 204] on span "You used some simple words but there were not enough clear words; please try to…" at bounding box center [565, 208] width 252 height 22
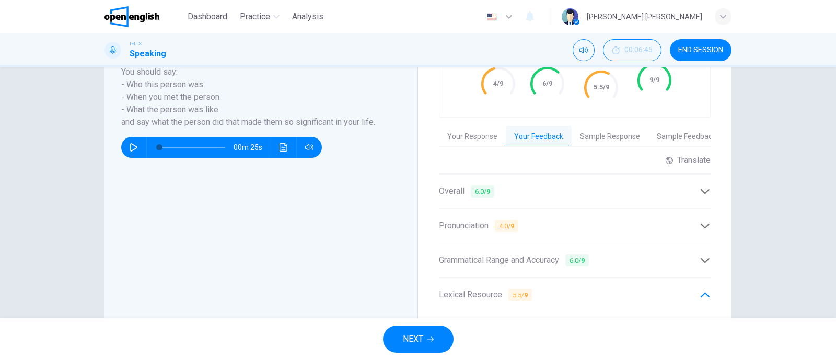
scroll to position [196, 0]
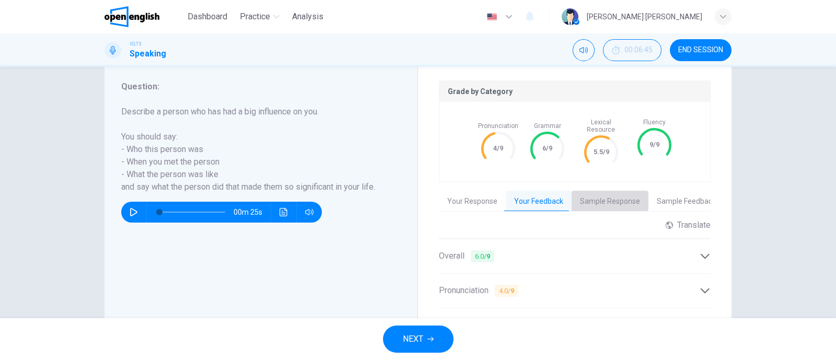
click at [603, 192] on button "Sample Response" at bounding box center [609, 202] width 77 height 22
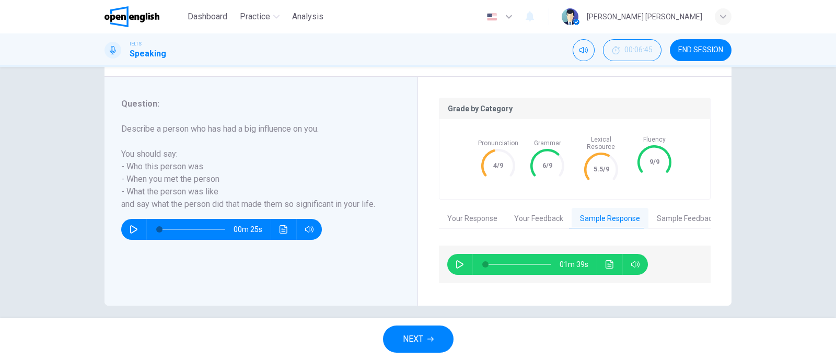
click at [605, 260] on icon "Click to see the audio transcription" at bounding box center [609, 264] width 8 height 8
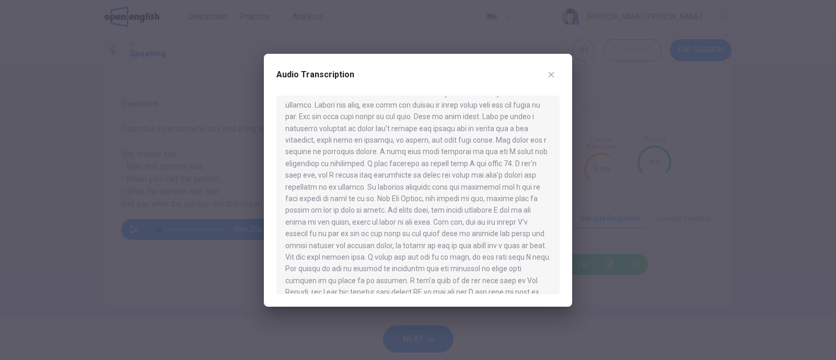
scroll to position [0, 0]
drag, startPoint x: 345, startPoint y: 108, endPoint x: 535, endPoint y: 112, distance: 190.7
click at [535, 112] on div at bounding box center [417, 195] width 283 height 198
drag, startPoint x: 281, startPoint y: 121, endPoint x: 534, endPoint y: 131, distance: 253.5
click at [534, 131] on div at bounding box center [417, 195] width 283 height 198
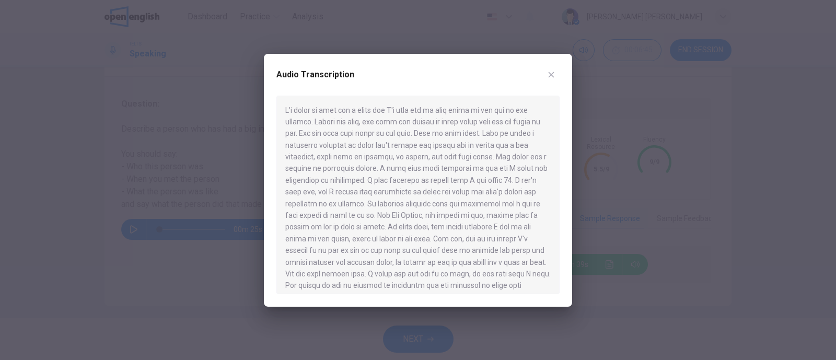
drag, startPoint x: 535, startPoint y: 137, endPoint x: 511, endPoint y: 149, distance: 26.9
click at [511, 149] on div at bounding box center [417, 195] width 283 height 198
click at [549, 77] on icon "button" at bounding box center [551, 75] width 8 height 8
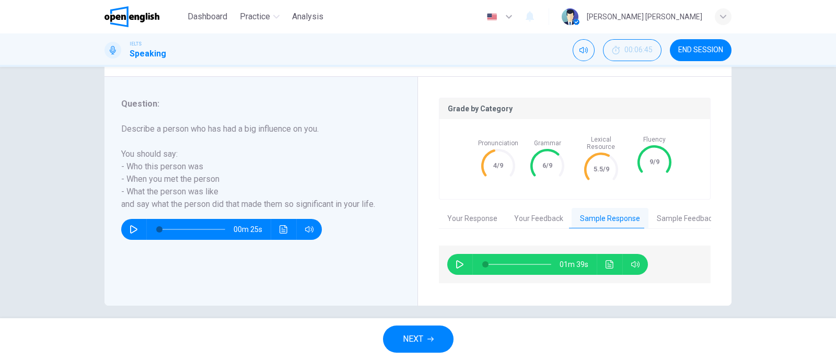
drag, startPoint x: 687, startPoint y: 54, endPoint x: 457, endPoint y: 51, distance: 229.8
click at [687, 54] on button "END SESSION" at bounding box center [701, 50] width 62 height 22
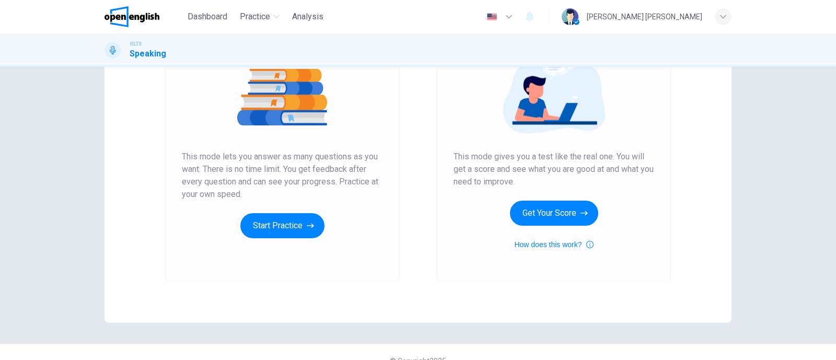
scroll to position [130, 0]
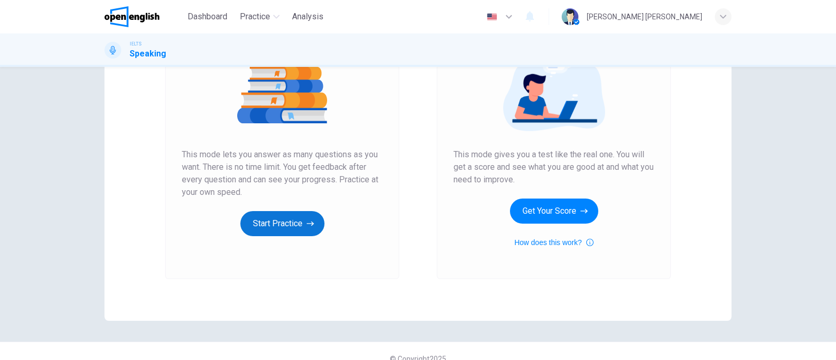
click at [279, 218] on button "Start Practice" at bounding box center [282, 223] width 84 height 25
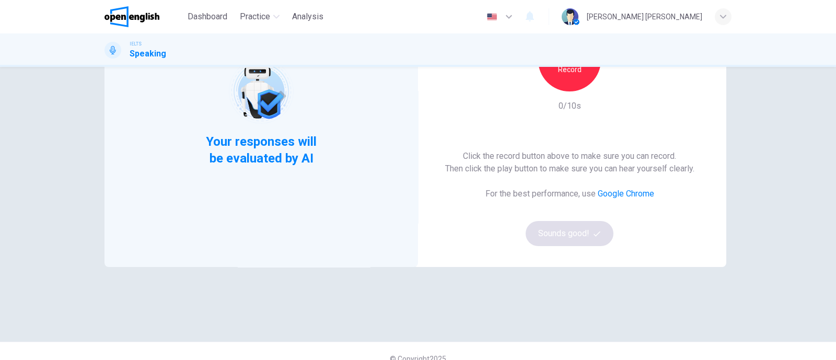
click at [571, 87] on div "Record" at bounding box center [569, 60] width 63 height 63
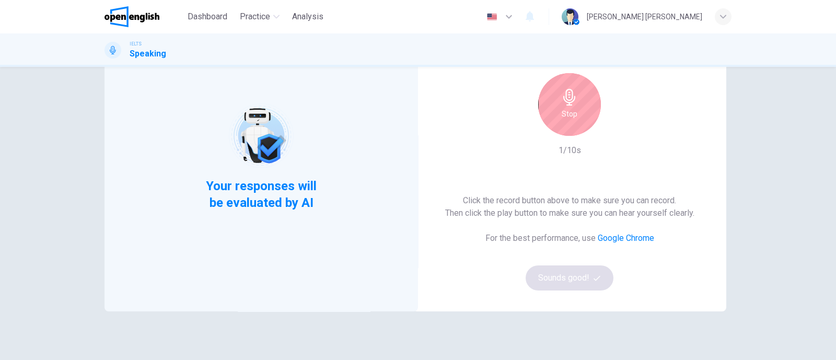
scroll to position [65, 0]
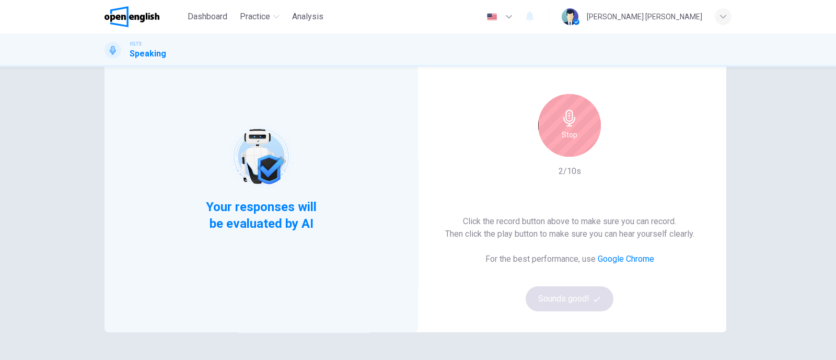
click at [584, 127] on div "Stop" at bounding box center [569, 125] width 63 height 63
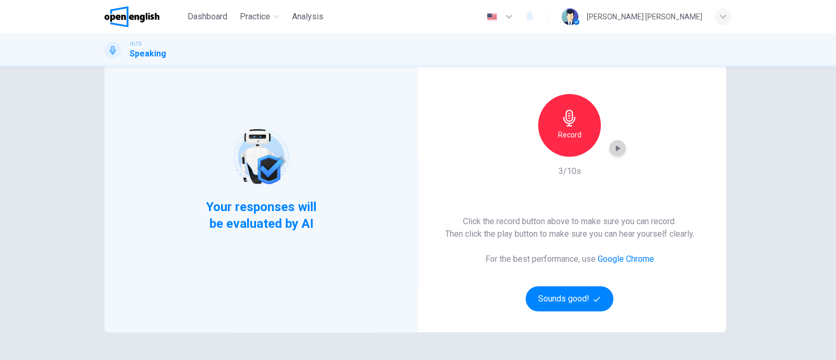
click at [615, 149] on icon "button" at bounding box center [617, 148] width 10 height 10
click at [576, 296] on button "Sounds good!" at bounding box center [569, 298] width 88 height 25
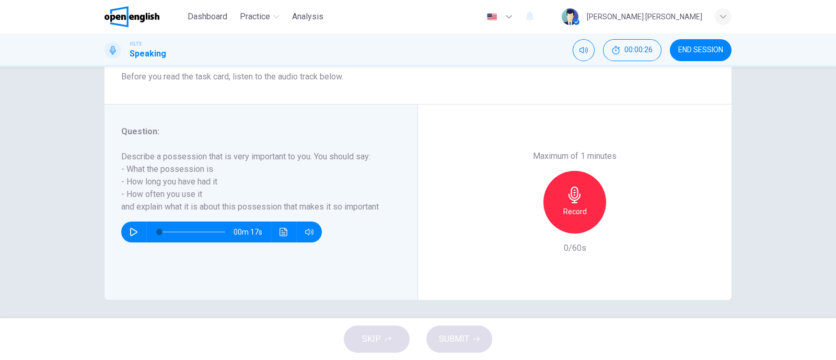
scroll to position [154, 0]
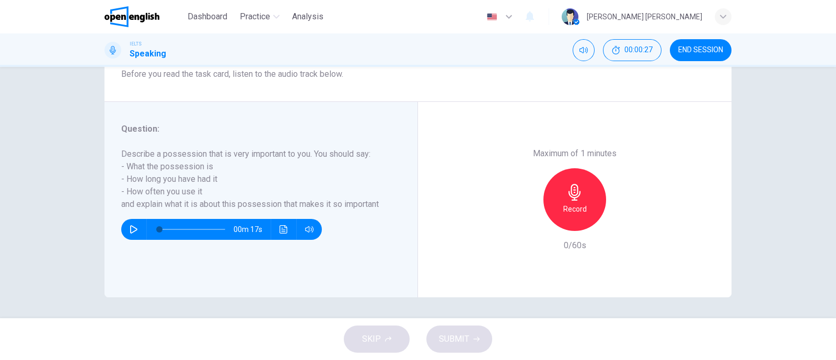
drag, startPoint x: 124, startPoint y: 151, endPoint x: 190, endPoint y: 151, distance: 65.8
click at [190, 151] on h6 "Describe a possession that is very important to you. You should say: - What the…" at bounding box center [254, 179] width 267 height 63
click at [193, 172] on h6 "Describe a possession that is very important to you. You should say: - What the…" at bounding box center [254, 179] width 267 height 63
drag, startPoint x: 222, startPoint y: 154, endPoint x: 361, endPoint y: 157, distance: 139.5
click at [361, 157] on h6 "Describe a possession that is very important to you. You should say: - What the…" at bounding box center [254, 179] width 267 height 63
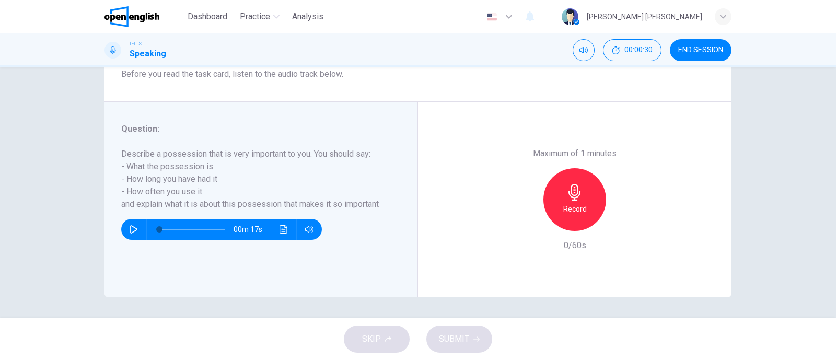
drag, startPoint x: 133, startPoint y: 160, endPoint x: 212, endPoint y: 171, distance: 79.0
click at [212, 171] on h6 "Describe a possession that is very important to you. You should say: - What the…" at bounding box center [254, 179] width 267 height 63
drag, startPoint x: 147, startPoint y: 182, endPoint x: 280, endPoint y: 185, distance: 133.8
click at [280, 185] on h6 "Describe a possession that is very important to you. You should say: - What the…" at bounding box center [254, 179] width 267 height 63
click at [588, 215] on div "Record" at bounding box center [574, 199] width 63 height 63
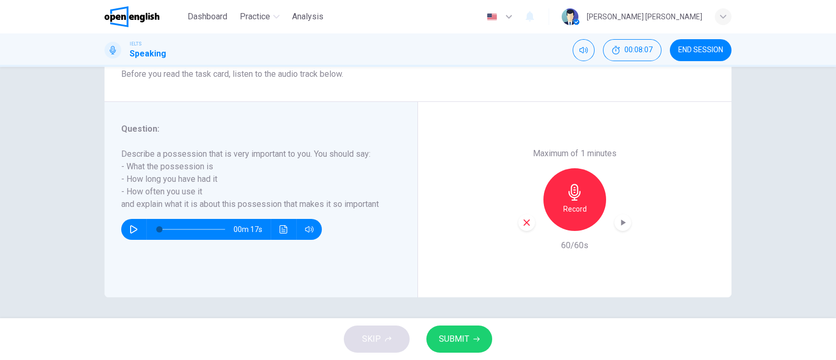
click at [447, 347] on button "SUBMIT" at bounding box center [459, 338] width 66 height 27
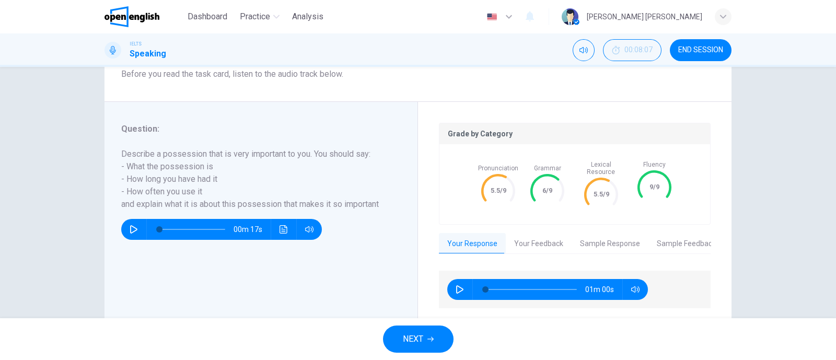
scroll to position [179, 0]
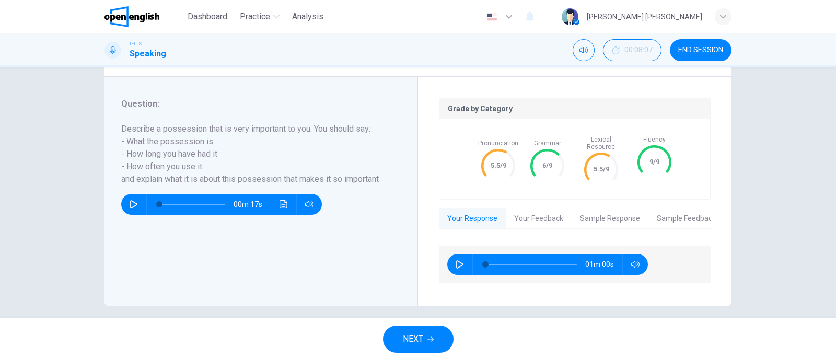
click at [509, 208] on button "Your Feedback" at bounding box center [539, 219] width 66 height 22
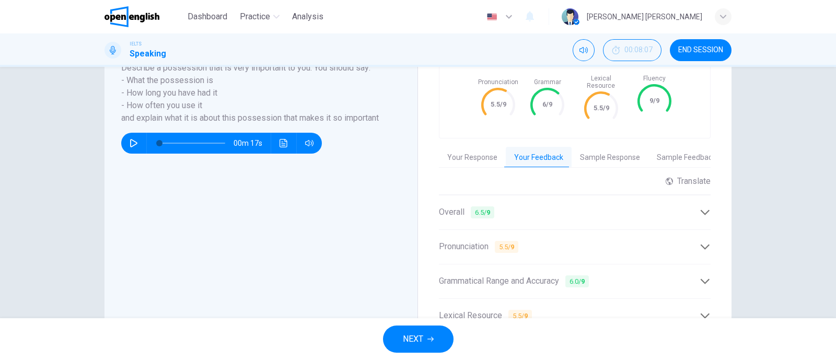
scroll to position [323, 0]
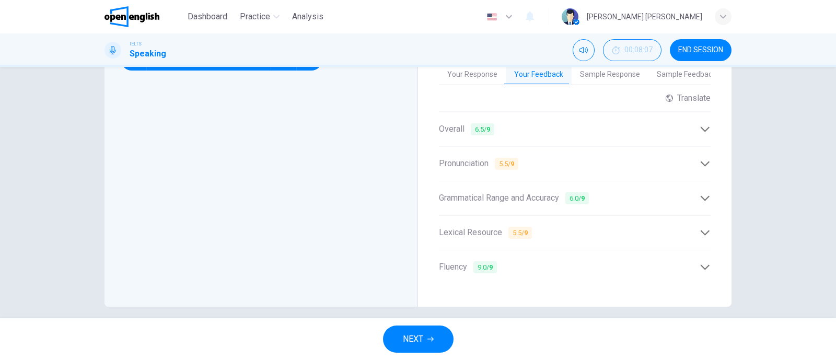
click at [487, 157] on span "Pronunciation 5.5 / 9" at bounding box center [478, 163] width 79 height 13
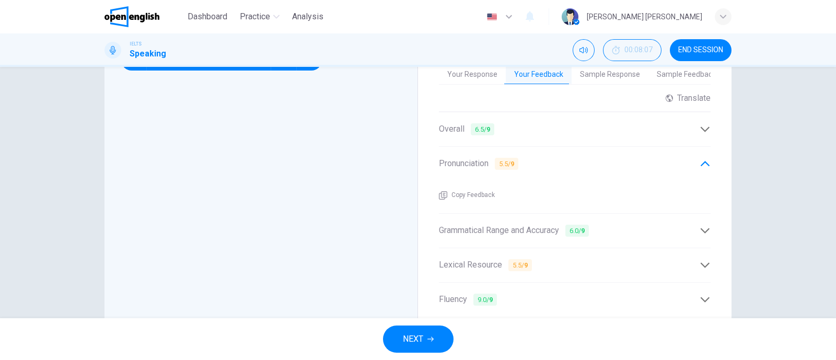
click at [526, 224] on span "Grammatical Range and Accuracy 6.0 / 9" at bounding box center [514, 230] width 150 height 13
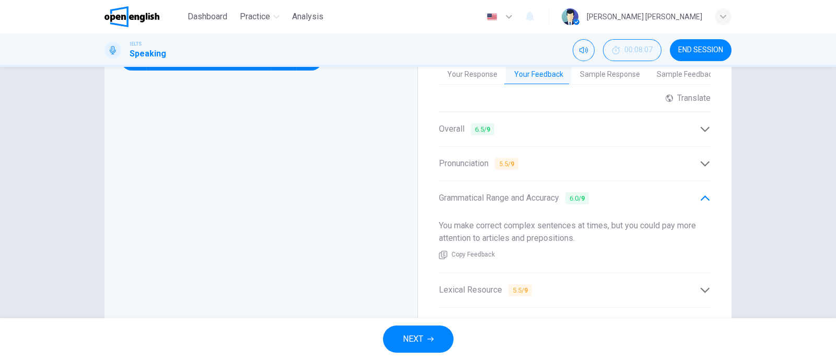
drag, startPoint x: 457, startPoint y: 216, endPoint x: 586, endPoint y: 228, distance: 129.6
click at [586, 228] on div "You make correct complex sentences at times, but you could pay more attention t…" at bounding box center [575, 239] width 272 height 57
drag, startPoint x: 586, startPoint y: 228, endPoint x: 428, endPoint y: 218, distance: 158.1
click at [428, 218] on div "Grade by Category Pronunciation 5.5/9 Grammar 6/9 Lexical Resource 5.5/9 Fluenc…" at bounding box center [574, 148] width 313 height 431
drag, startPoint x: 457, startPoint y: 224, endPoint x: 694, endPoint y: 230, distance: 236.7
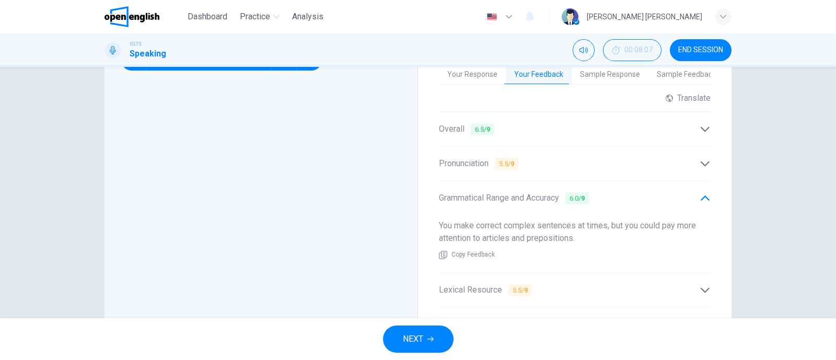
click at [694, 230] on div "You make correct complex sentences at times, but you could pay more attention t…" at bounding box center [575, 239] width 272 height 57
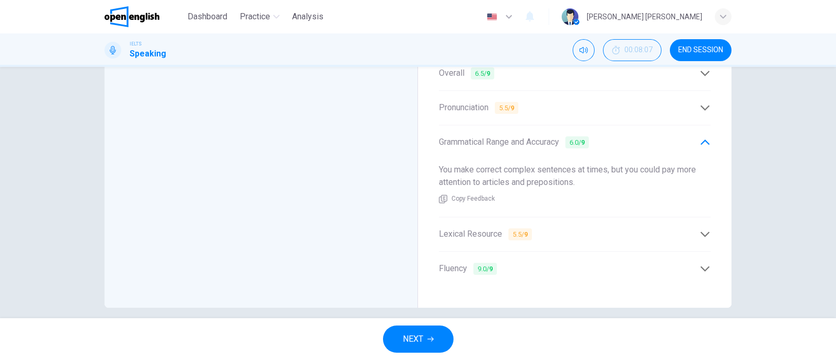
scroll to position [380, 0]
click at [469, 228] on span "Lexical Resource 5.5 / 9" at bounding box center [485, 232] width 93 height 13
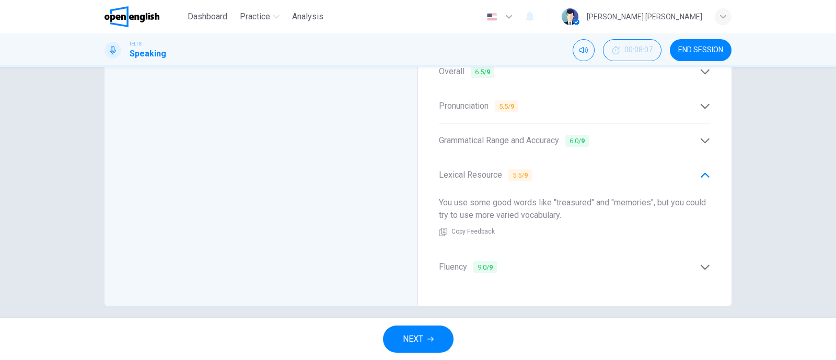
drag, startPoint x: 447, startPoint y: 183, endPoint x: 605, endPoint y: 196, distance: 159.3
click at [605, 196] on div "You use some good words like "treasured" and "memories", but you could try to u…" at bounding box center [575, 216] width 272 height 57
drag, startPoint x: 594, startPoint y: 194, endPoint x: 486, endPoint y: 192, distance: 108.7
click at [486, 197] on span "You use some good words like "treasured" and "memories", but you could try to u…" at bounding box center [572, 208] width 267 height 22
drag, startPoint x: 543, startPoint y: 195, endPoint x: 708, endPoint y: 196, distance: 165.1
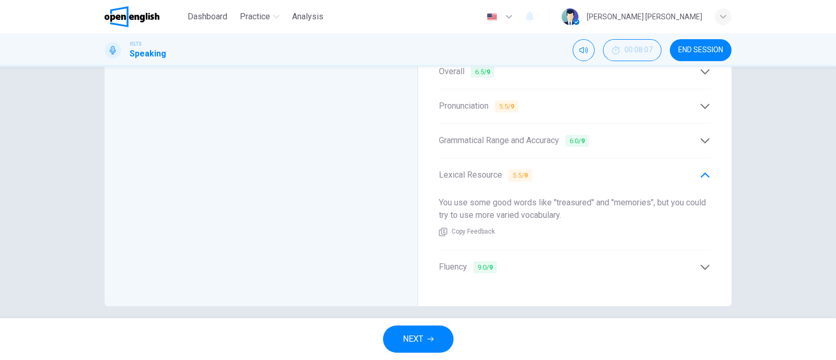
click at [708, 196] on div "Grade by Category Pronunciation 5.5/9 Grammar 6/9 Lexical Resource 5.5/9 Fluenc…" at bounding box center [574, 90] width 313 height 431
drag, startPoint x: 417, startPoint y: 209, endPoint x: 563, endPoint y: 210, distance: 146.3
click at [555, 209] on div "Grade by Category Pronunciation 5.5/9 Grammar 6/9 Lexical Resource 5.5/9 Fluenc…" at bounding box center [574, 90] width 313 height 431
click at [576, 212] on div "You use some good words like "treasured" and "memories", but you could try to u…" at bounding box center [575, 216] width 272 height 57
click at [418, 336] on span "NEXT" at bounding box center [413, 339] width 20 height 15
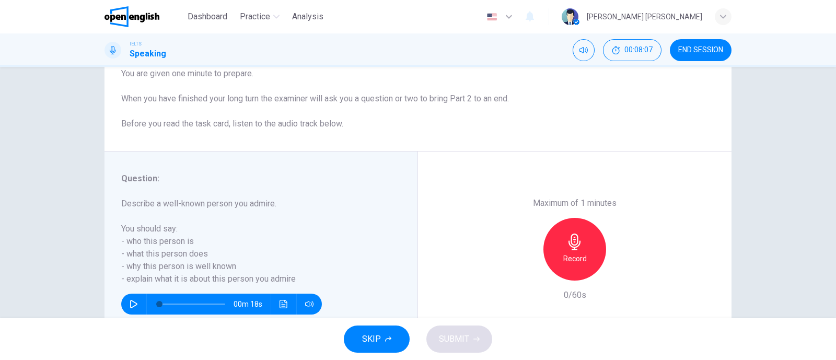
scroll to position [154, 0]
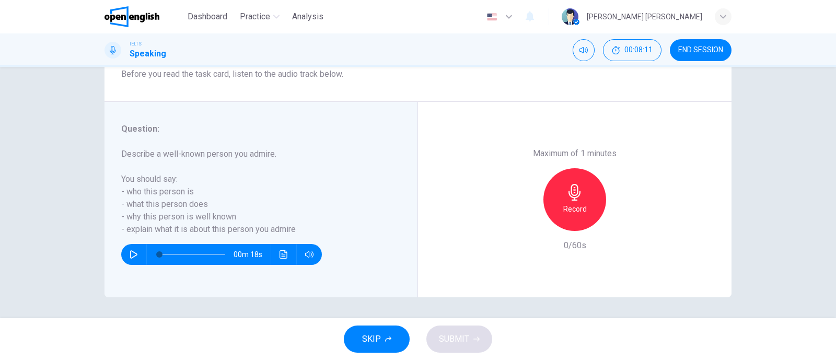
drag, startPoint x: 146, startPoint y: 147, endPoint x: 290, endPoint y: 146, distance: 144.7
click at [290, 146] on div "Question : Describe a well-known person you admire. You should say: - who this …" at bounding box center [254, 179] width 267 height 113
drag, startPoint x: 272, startPoint y: 151, endPoint x: 102, endPoint y: 156, distance: 169.8
click at [104, 156] on div "Question : Describe a well-known person you admire. You should say: - who this …" at bounding box center [260, 199] width 313 height 195
drag, startPoint x: 102, startPoint y: 156, endPoint x: 306, endPoint y: 150, distance: 203.8
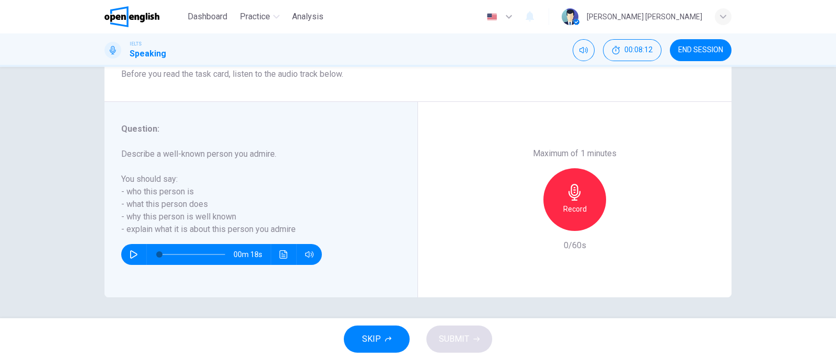
click at [306, 150] on div "Question : Describe a well-known person you admire. You should say: - who this …" at bounding box center [260, 199] width 313 height 195
click at [687, 50] on span "END SESSION" at bounding box center [700, 50] width 45 height 8
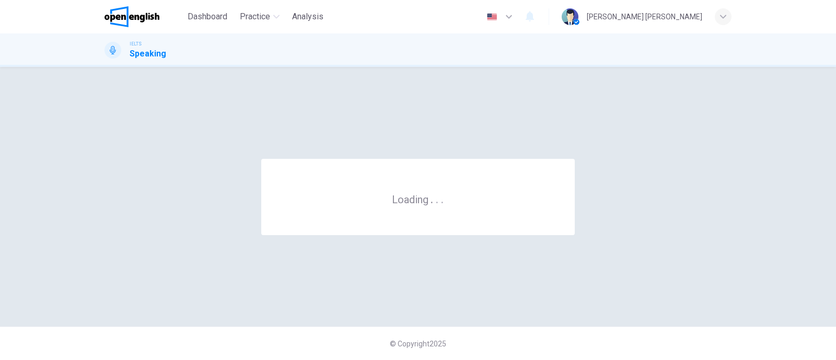
scroll to position [0, 0]
